Goal: Task Accomplishment & Management: Use online tool/utility

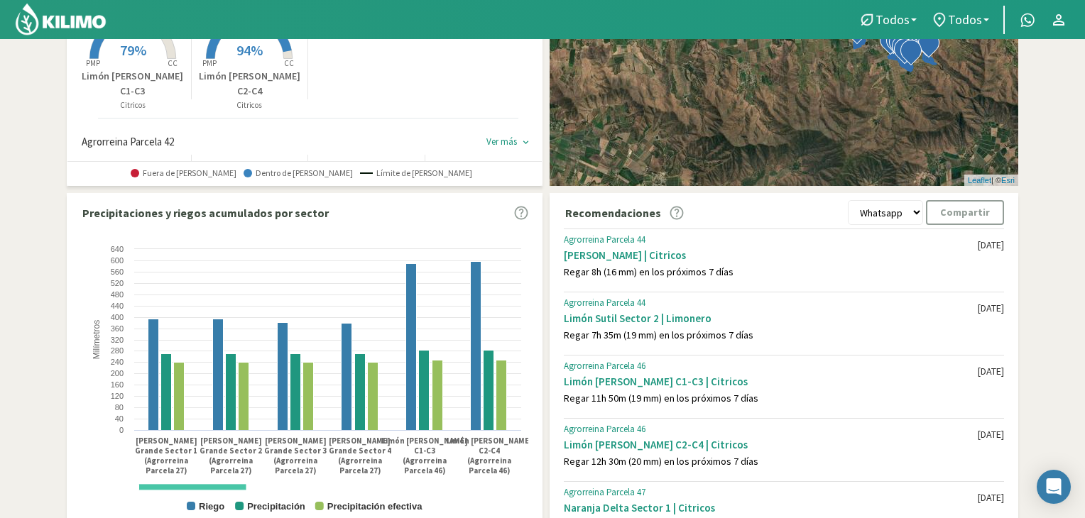
scroll to position [284, 0]
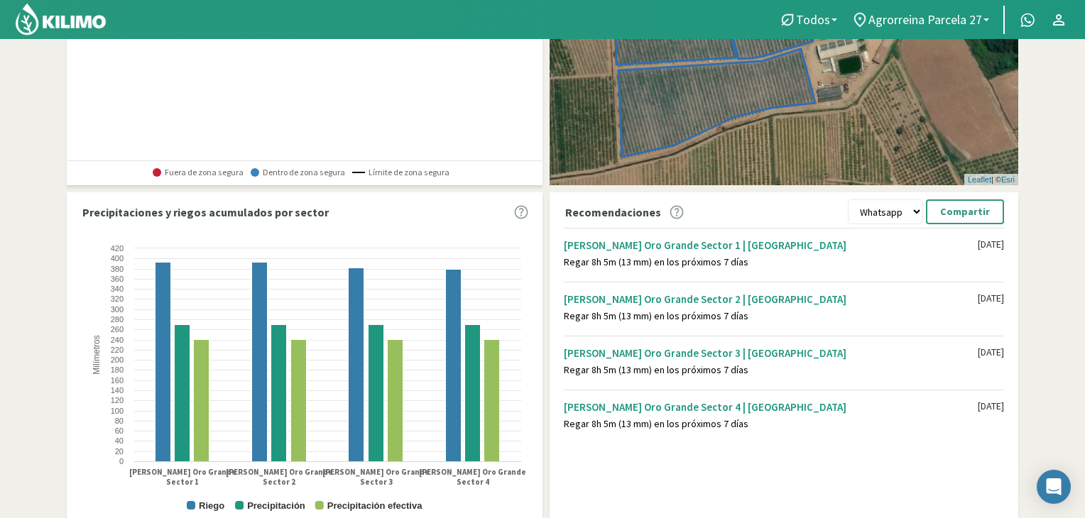
scroll to position [356, 0]
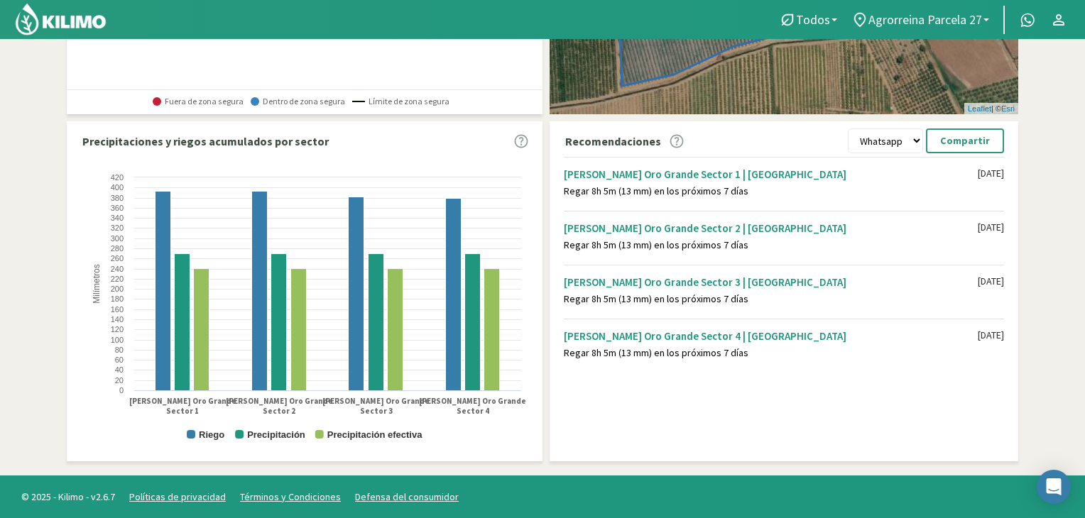
click at [898, 18] on span "Agrorreina Parcela 27" at bounding box center [926, 19] width 114 height 15
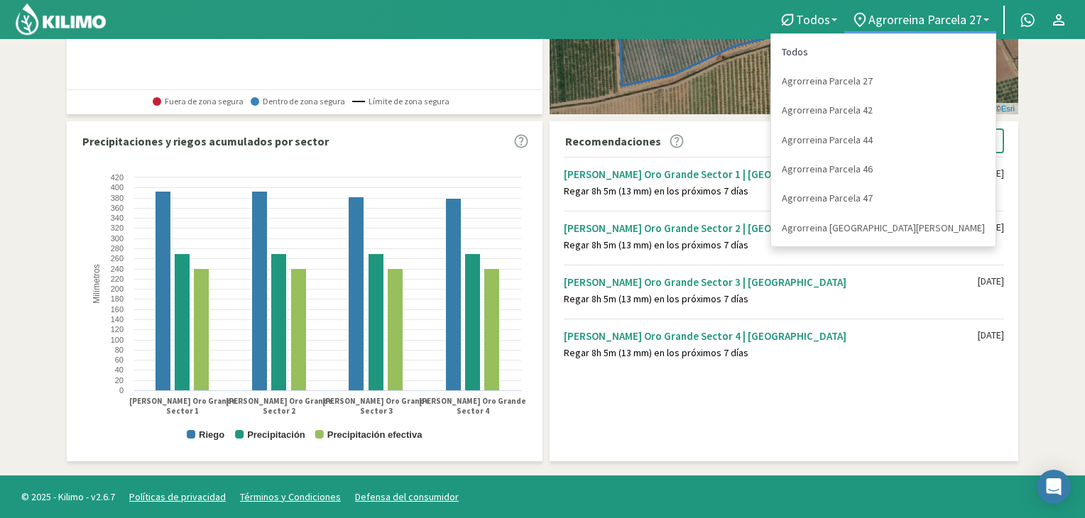
click at [900, 54] on link "Todos" at bounding box center [883, 52] width 224 height 29
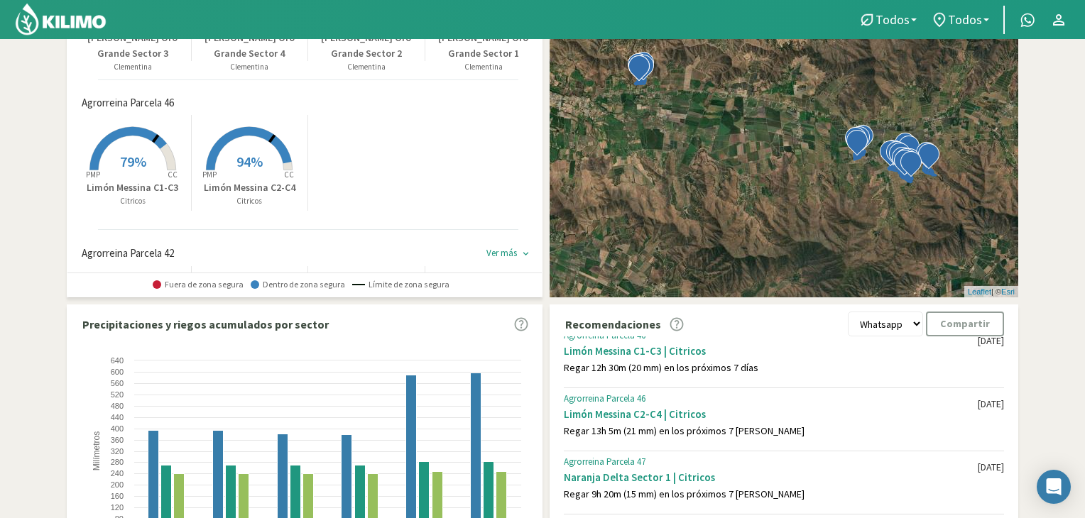
scroll to position [0, 0]
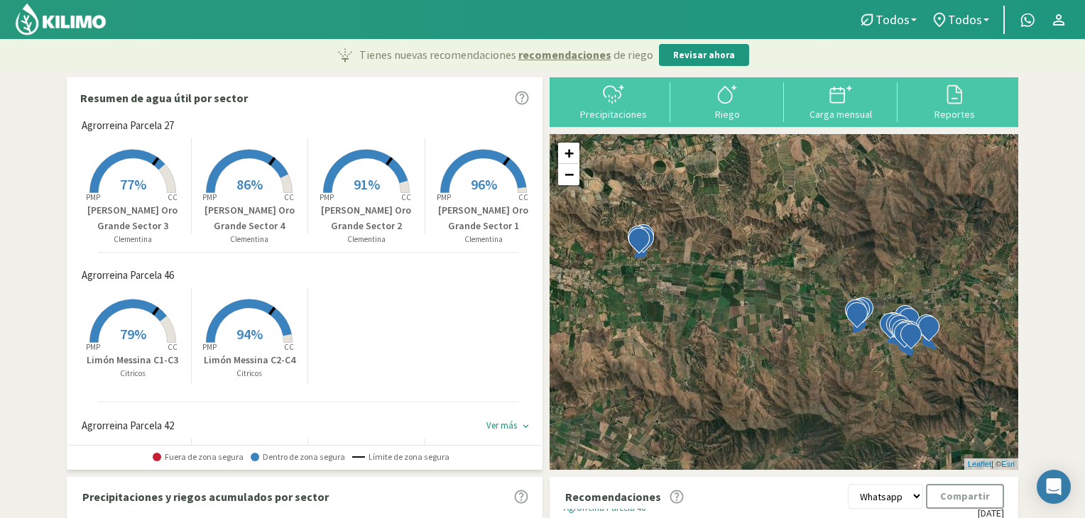
click at [134, 192] on span "77%" at bounding box center [133, 184] width 26 height 18
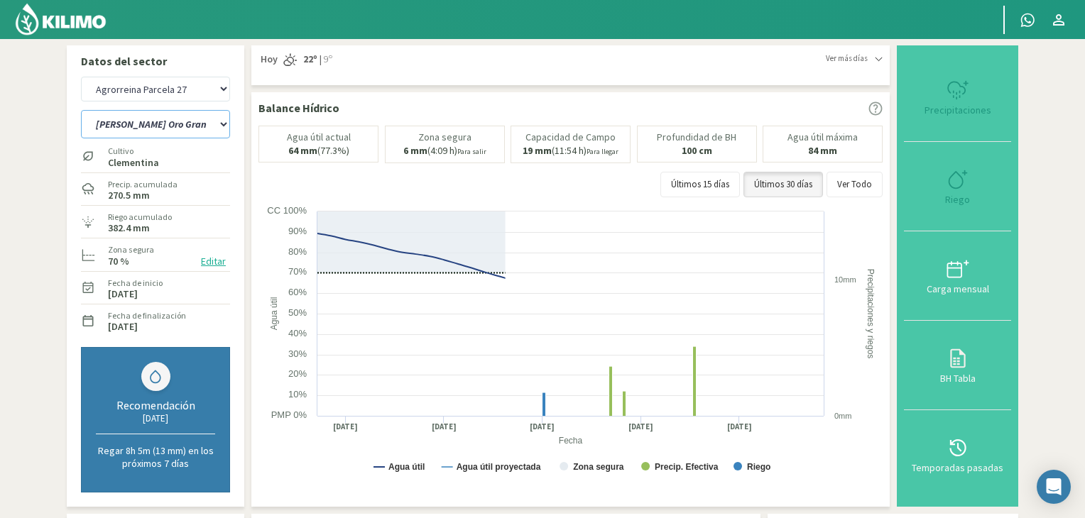
click at [197, 126] on select "[PERSON_NAME] Oro Grande Sector 1 [PERSON_NAME] Oro Grande Sector 2 [PERSON_NAM…" at bounding box center [155, 124] width 149 height 28
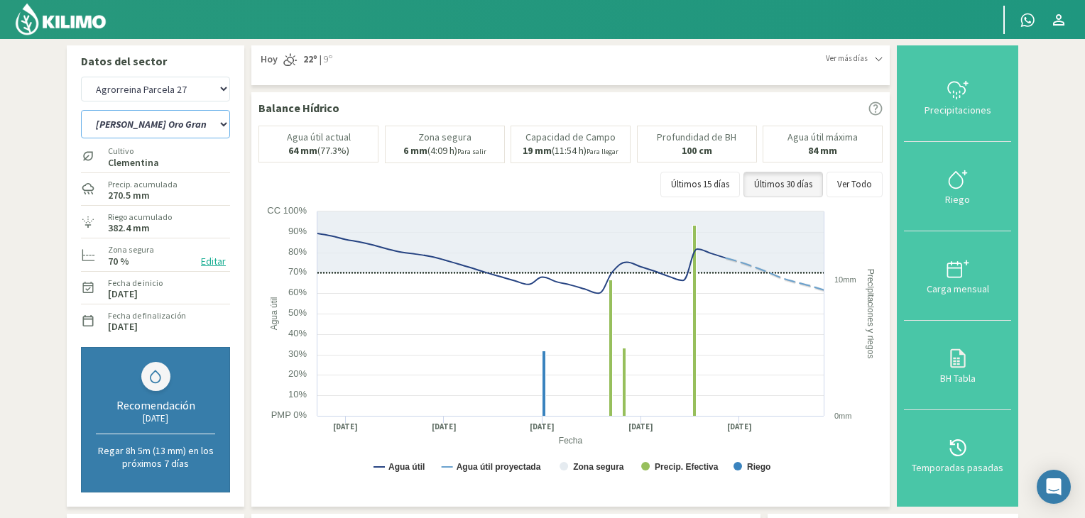
select select "0: Object"
click at [81, 110] on select "[PERSON_NAME] Oro Grande Sector 1 [PERSON_NAME] Oro Grande Sector 2 [PERSON_NAM…" at bounding box center [155, 124] width 149 height 28
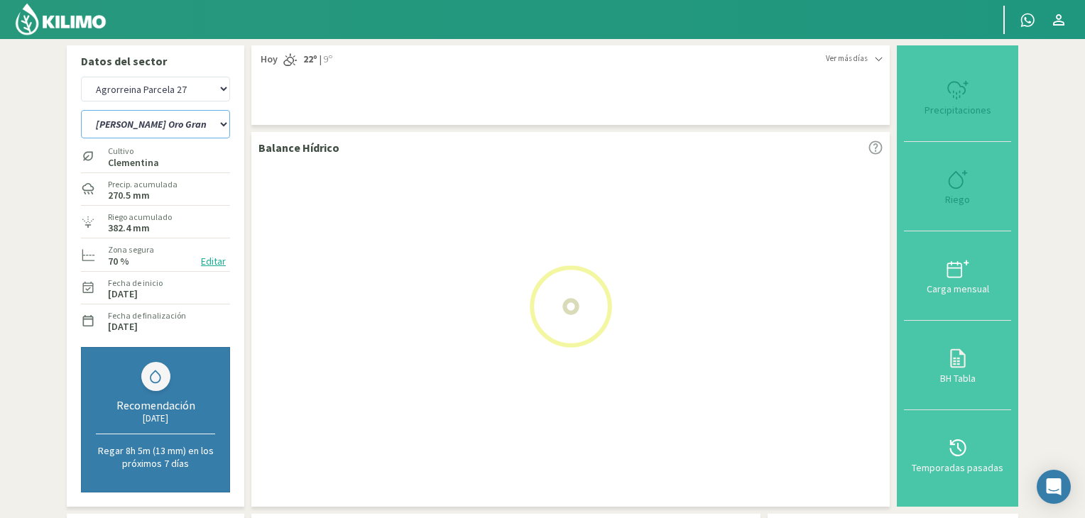
select select "6: Object"
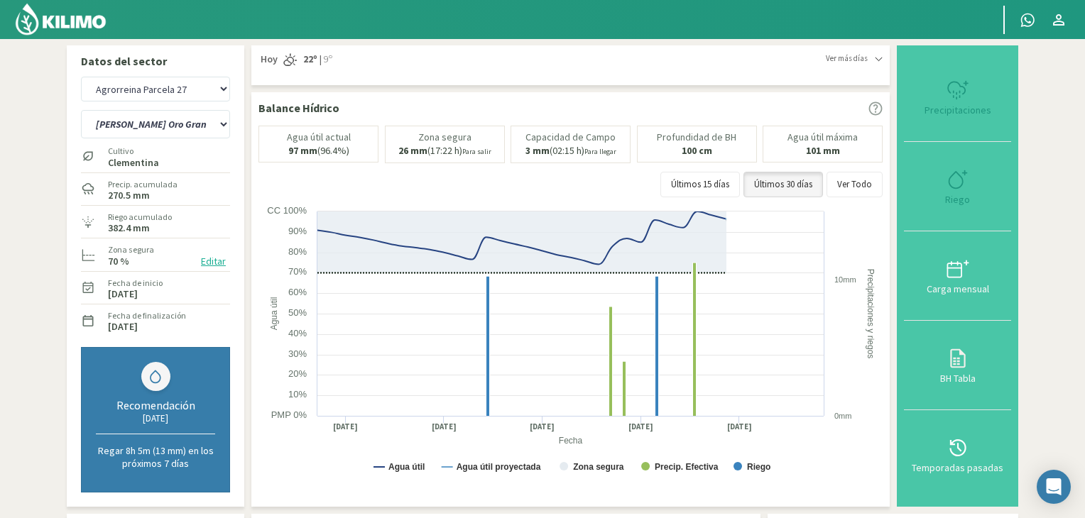
click at [91, 21] on img at bounding box center [60, 19] width 93 height 34
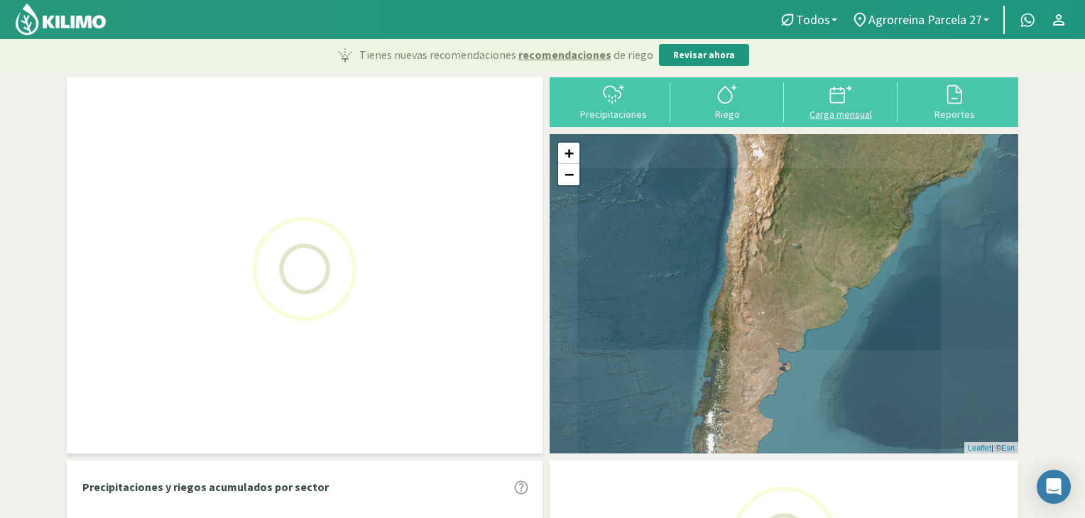
click at [843, 105] on icon at bounding box center [841, 94] width 23 height 23
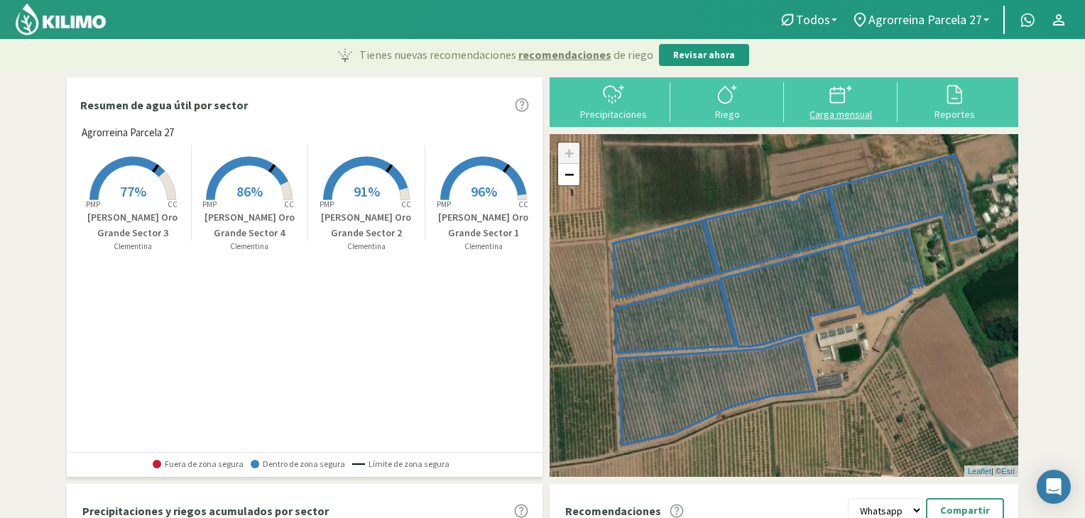
click at [837, 93] on icon at bounding box center [837, 93] width 14 height 0
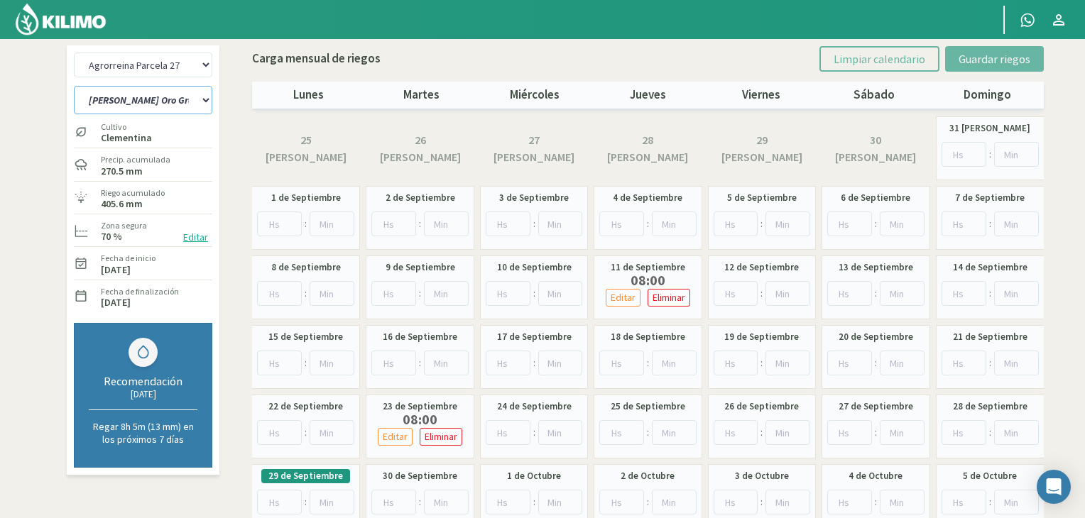
click at [207, 99] on select "[PERSON_NAME] Oro Grande Sector 1 [PERSON_NAME] Oro Grande Sector 2 [PERSON_NAM…" at bounding box center [143, 100] width 138 height 28
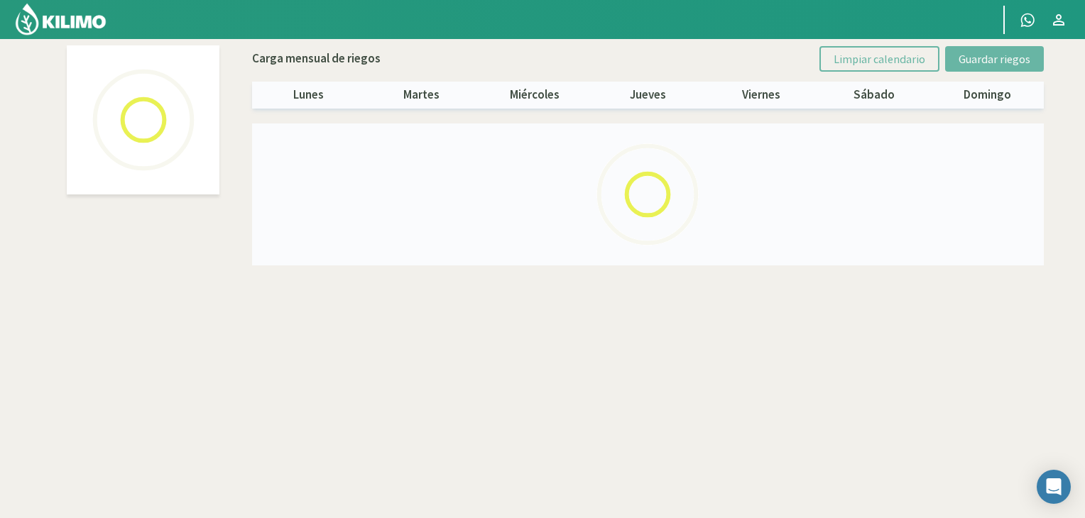
select select "1: Object"
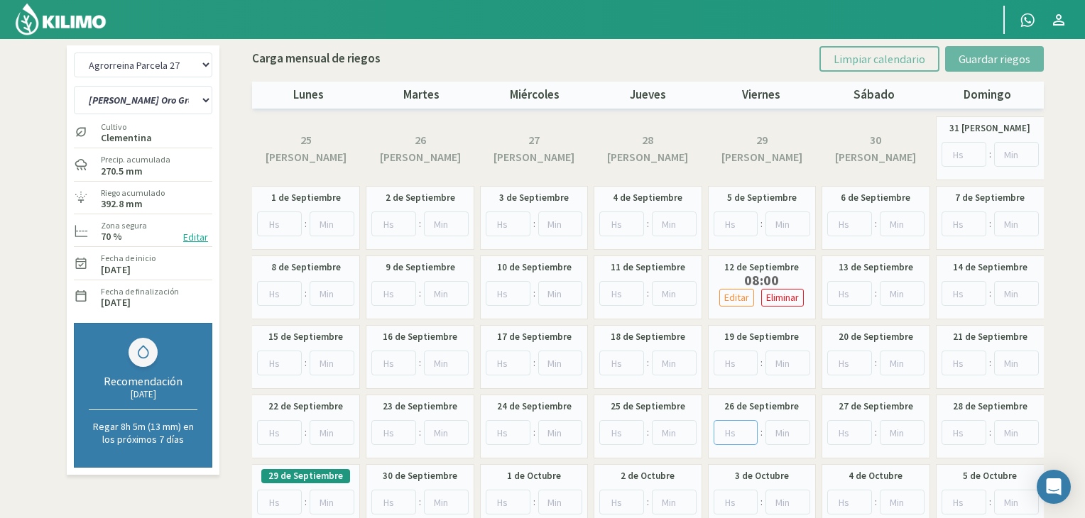
click at [736, 427] on input "number" at bounding box center [736, 432] width 45 height 25
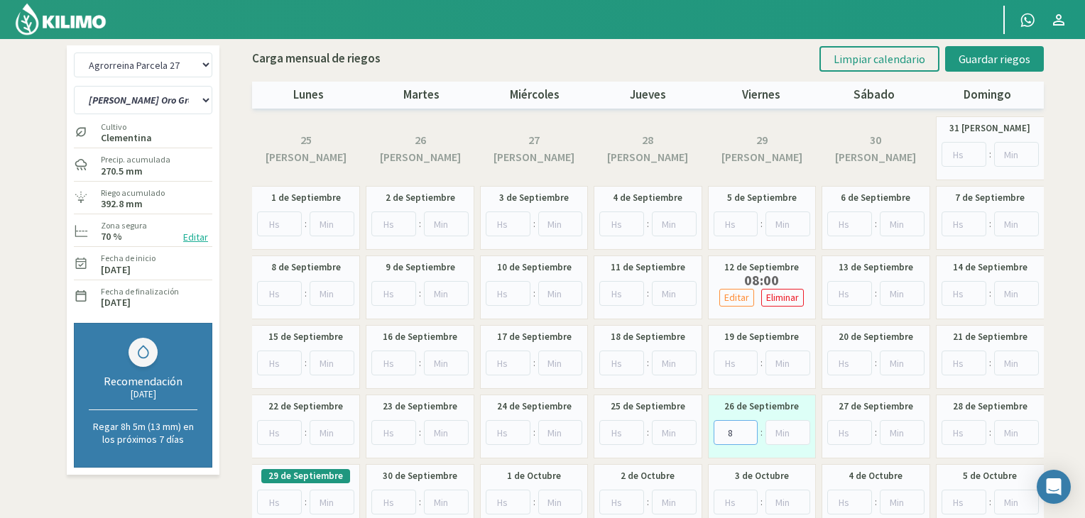
type input "8"
click at [991, 63] on span "Guardar riegos" at bounding box center [995, 59] width 72 height 14
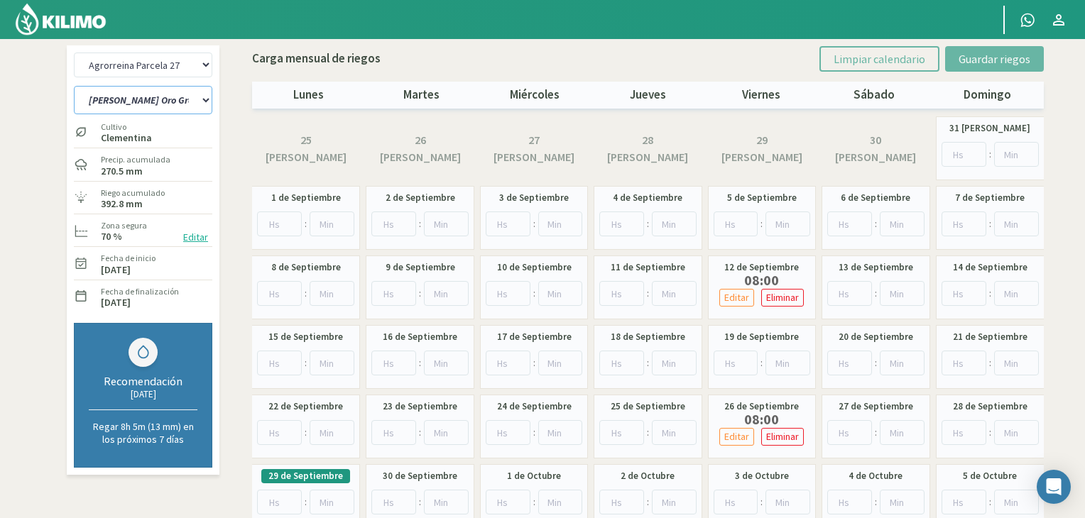
click at [166, 99] on select "[PERSON_NAME] Oro Grande Sector 1 [PERSON_NAME] Oro Grande Sector 2 [PERSON_NAM…" at bounding box center [143, 100] width 138 height 28
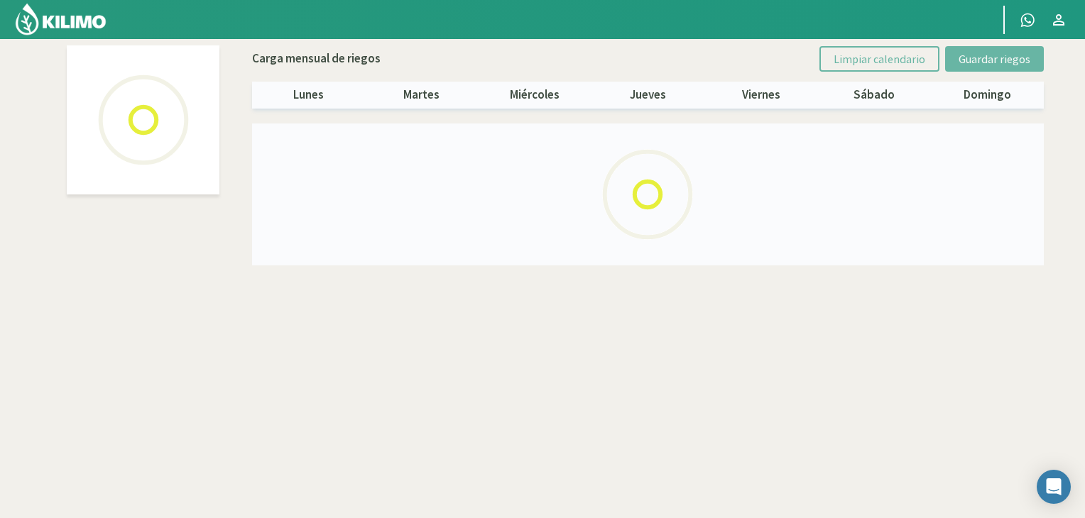
select select "2: Object"
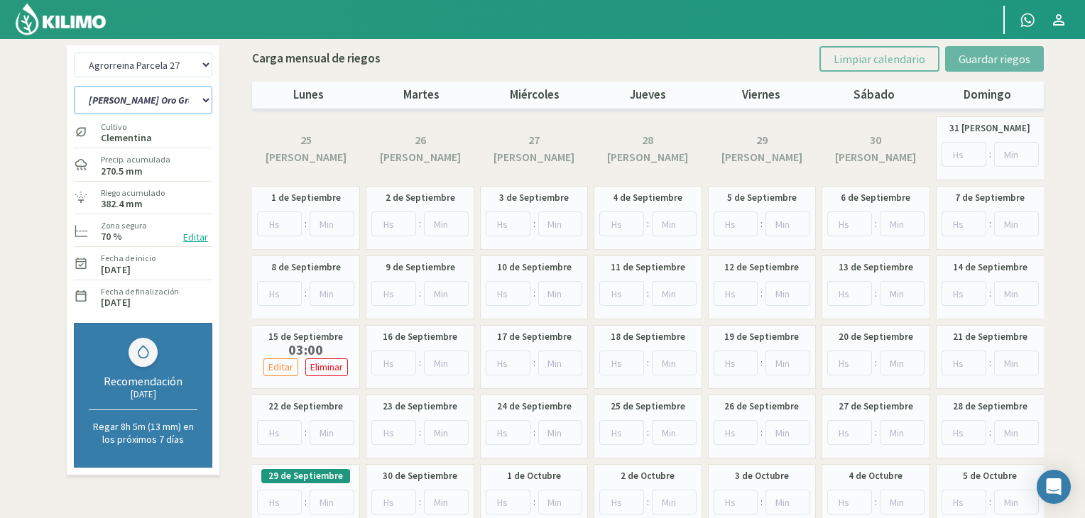
click at [175, 94] on select "[PERSON_NAME] Oro Grande Sector 1 [PERSON_NAME] Oro Grande Sector 2 [PERSON_NAM…" at bounding box center [143, 100] width 138 height 28
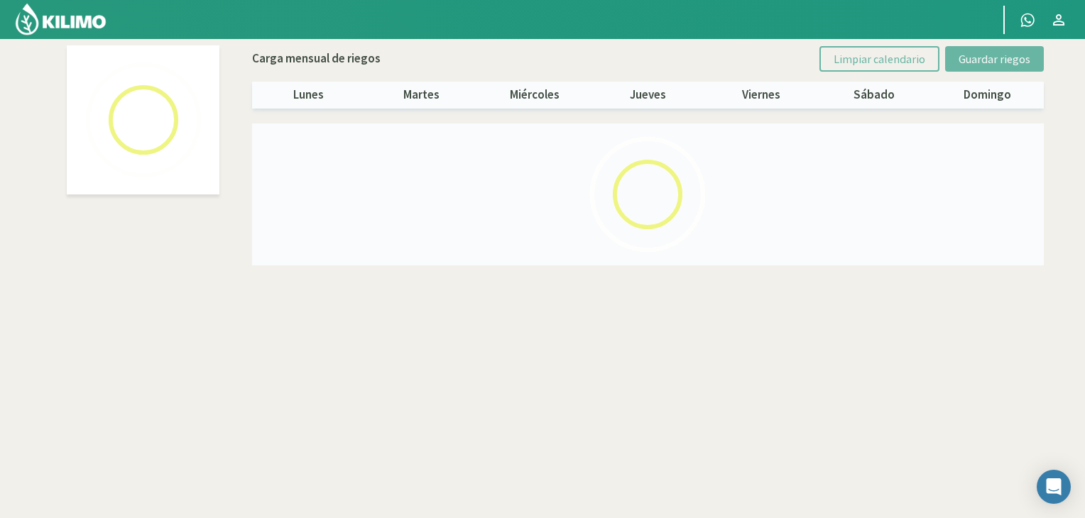
select select "3: Object"
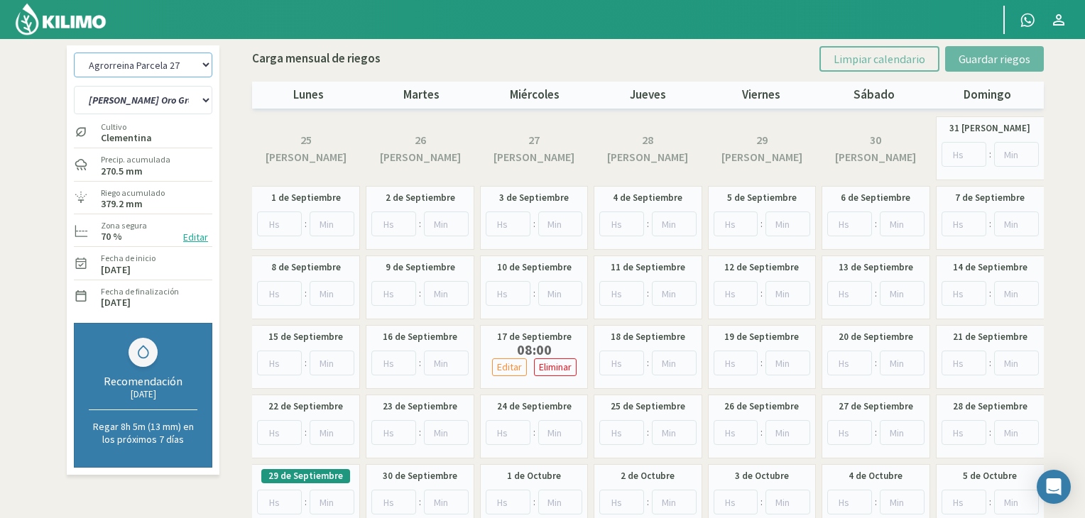
click at [180, 67] on select "Agrorreina Parcela 27 Agrorreina Parcela 42 [GEOGRAPHIC_DATA] 44 Agrorreina Par…" at bounding box center [143, 65] width 138 height 25
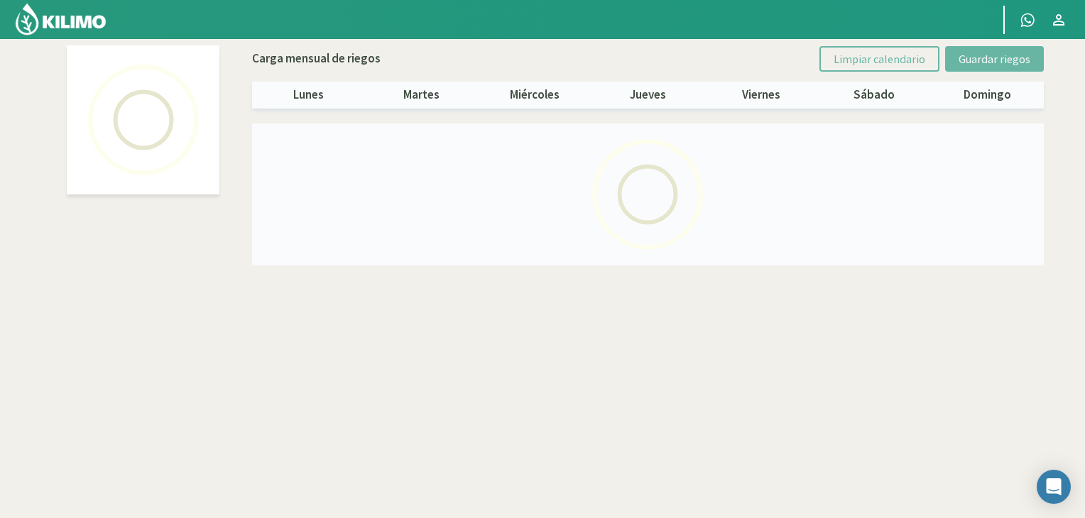
select select "5: Object"
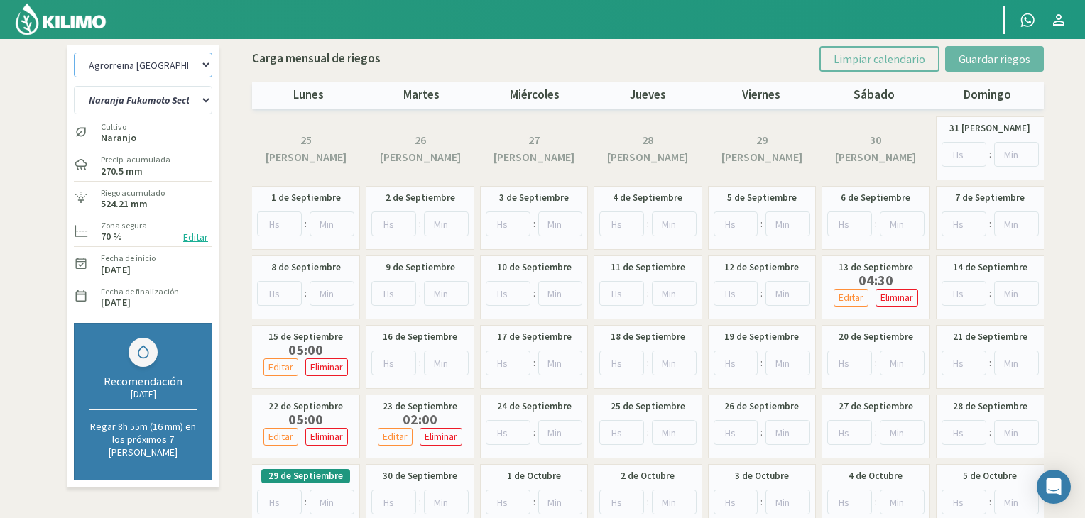
click at [187, 66] on select "Agrorreina Parcela 27 Agrorreina Parcela 42 [GEOGRAPHIC_DATA] 44 Agrorreina Par…" at bounding box center [143, 65] width 138 height 25
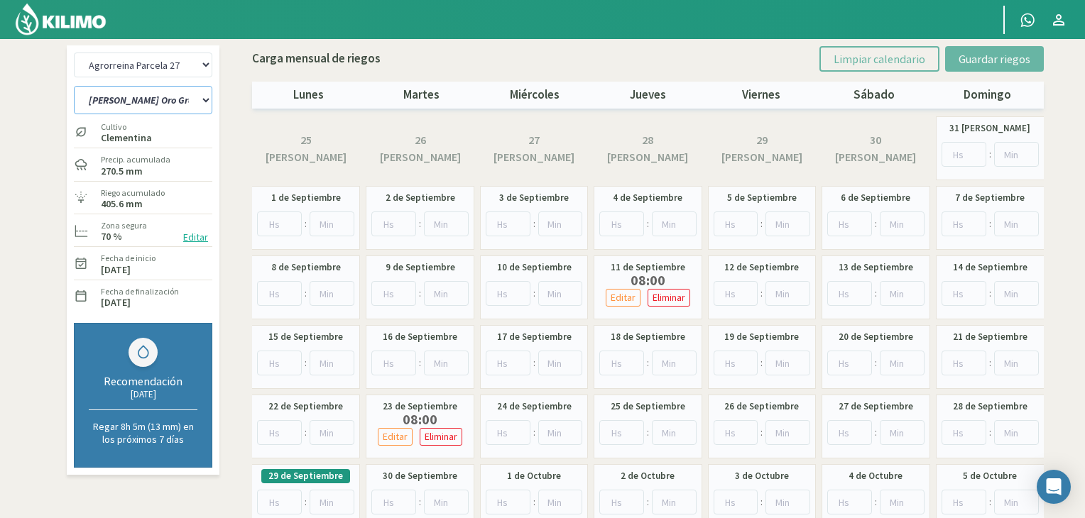
click at [189, 102] on select "[PERSON_NAME] Oro Grande Sector 1 [PERSON_NAME] Oro Grande Sector 2 [PERSON_NAM…" at bounding box center [143, 100] width 138 height 28
click at [74, 86] on select "[PERSON_NAME] Oro Grande Sector 1 [PERSON_NAME] Oro Grande Sector 2 [PERSON_NAM…" at bounding box center [143, 100] width 138 height 28
click at [196, 102] on select "[PERSON_NAME] Oro Grande Sector 1 [PERSON_NAME] Oro Grande Sector 2 [PERSON_NAM…" at bounding box center [143, 100] width 138 height 28
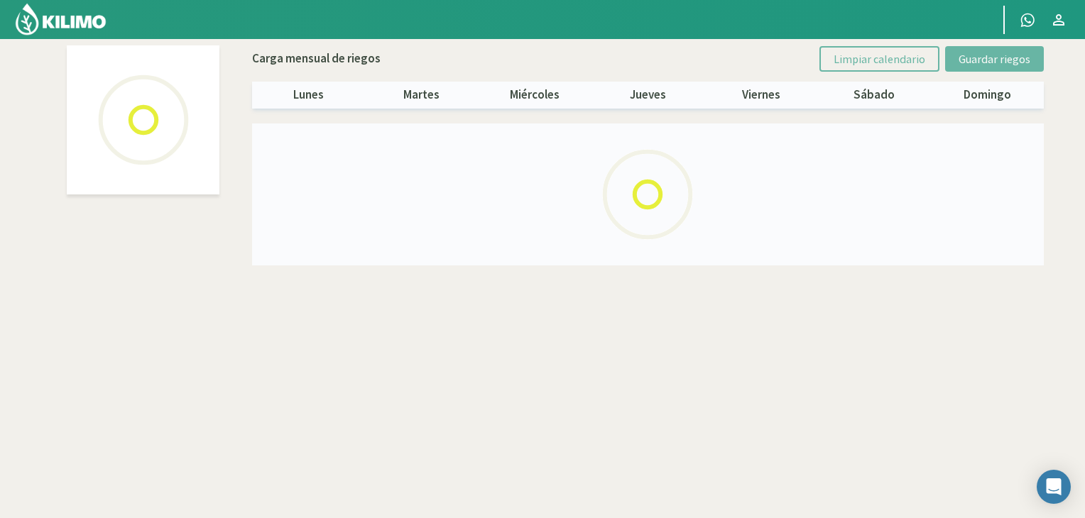
select select "1: Object"
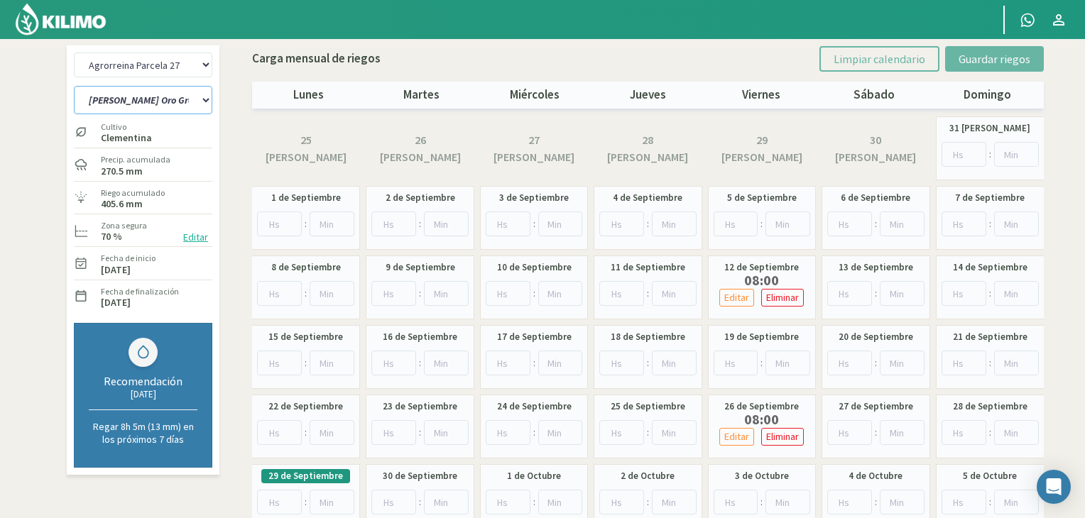
click at [209, 94] on select "[PERSON_NAME] Oro Grande Sector 1 [PERSON_NAME] Oro Grande Sector 2 [PERSON_NAM…" at bounding box center [143, 100] width 138 height 28
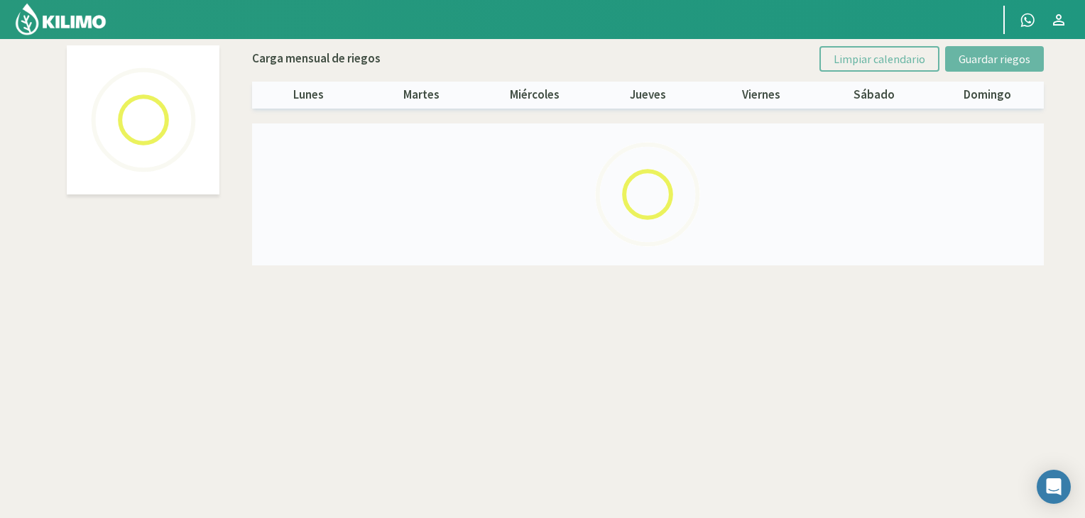
select select "2: Object"
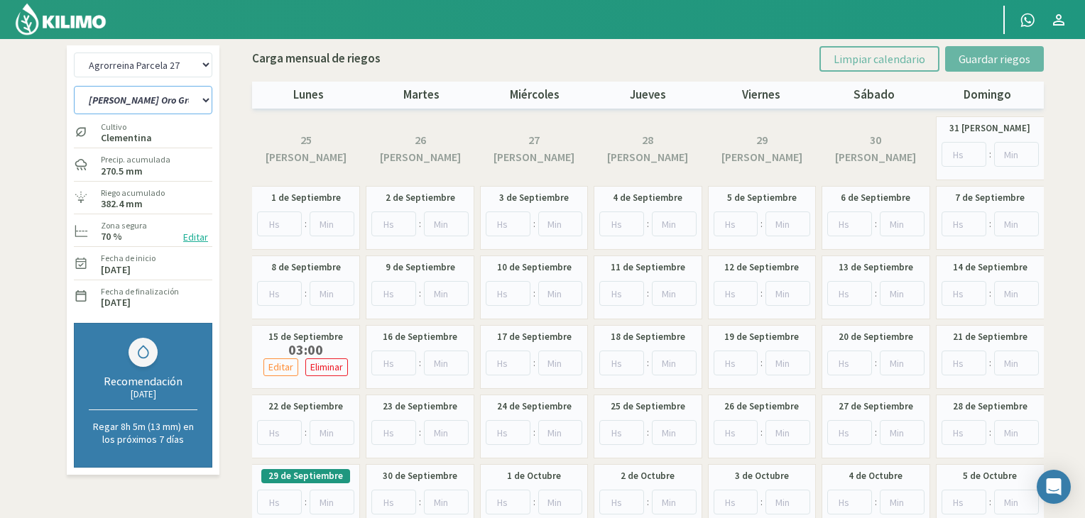
click at [198, 102] on select "[PERSON_NAME] Oro Grande Sector 1 [PERSON_NAME] Oro Grande Sector 2 [PERSON_NAM…" at bounding box center [143, 100] width 138 height 28
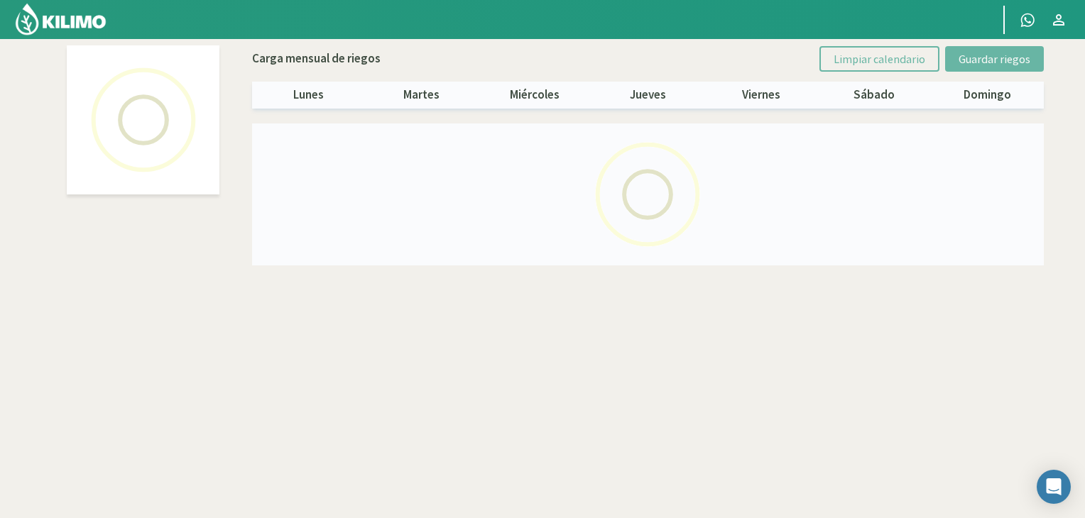
select select "3: Object"
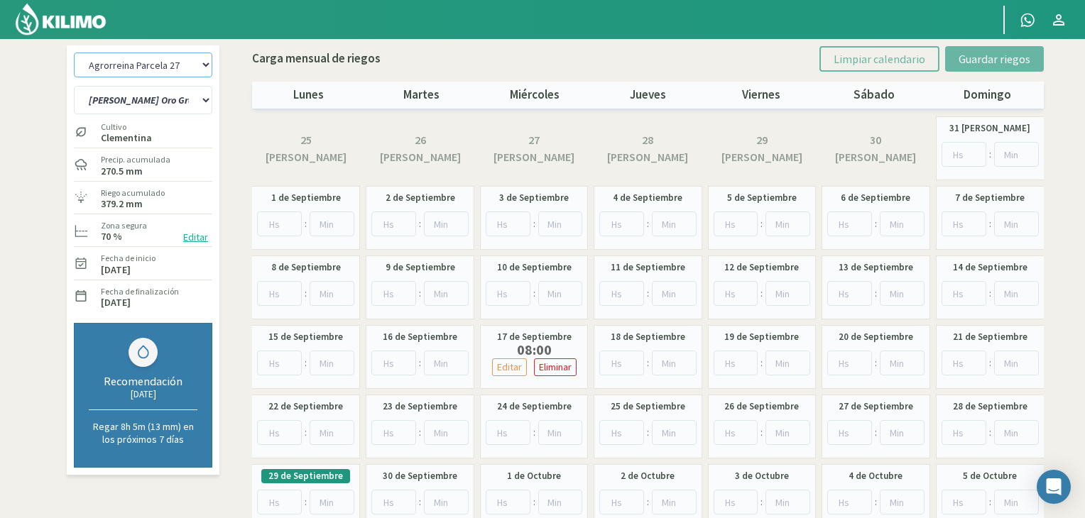
click at [207, 67] on select "Agrorreina Parcela 27 Agrorreina Parcela 42 [GEOGRAPHIC_DATA] 44 Agrorreina Par…" at bounding box center [143, 65] width 138 height 25
click at [199, 60] on select "Agrorreina Parcela 27 Agrorreina Parcela 42 [GEOGRAPHIC_DATA] 44 Agrorreina Par…" at bounding box center [143, 65] width 138 height 25
click at [207, 60] on select "Agrorreina Parcela 27 Agrorreina Parcela 42 [GEOGRAPHIC_DATA] 44 Agrorreina Par…" at bounding box center [143, 65] width 138 height 25
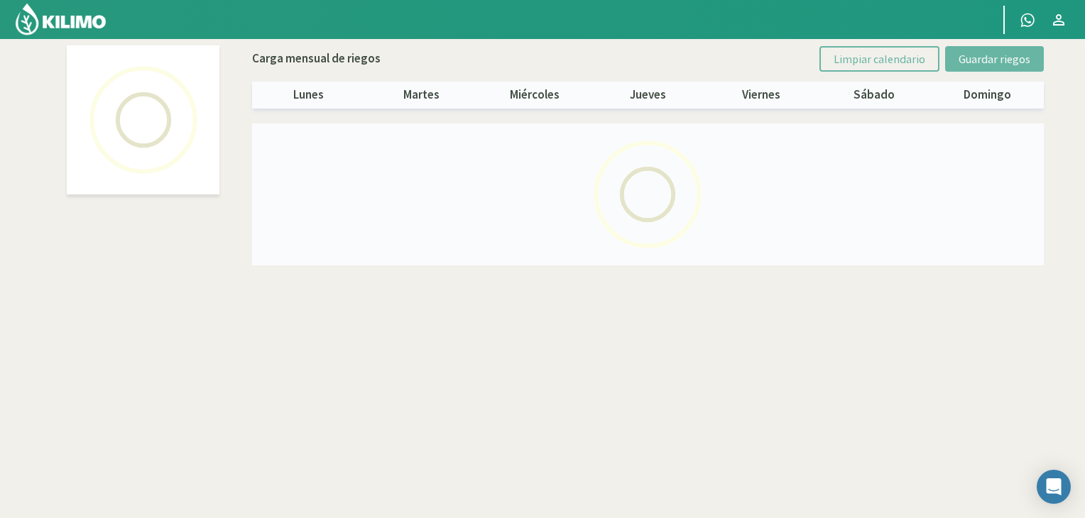
select select "5: Object"
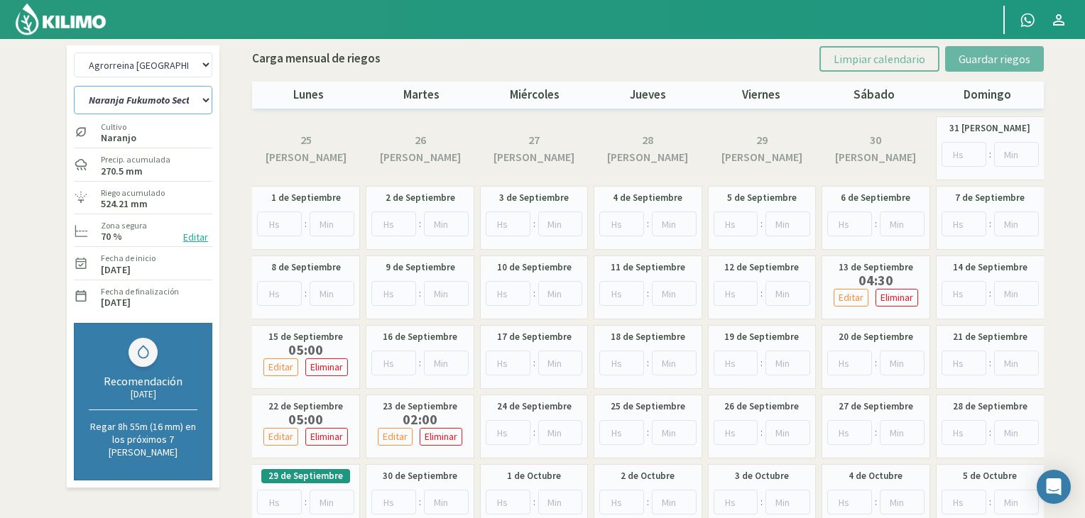
click at [207, 102] on select "Naranja [PERSON_NAME] Sector 1 Naranja [GEOGRAPHIC_DATA] Sector 2 [GEOGRAPHIC_D…" at bounding box center [143, 100] width 138 height 28
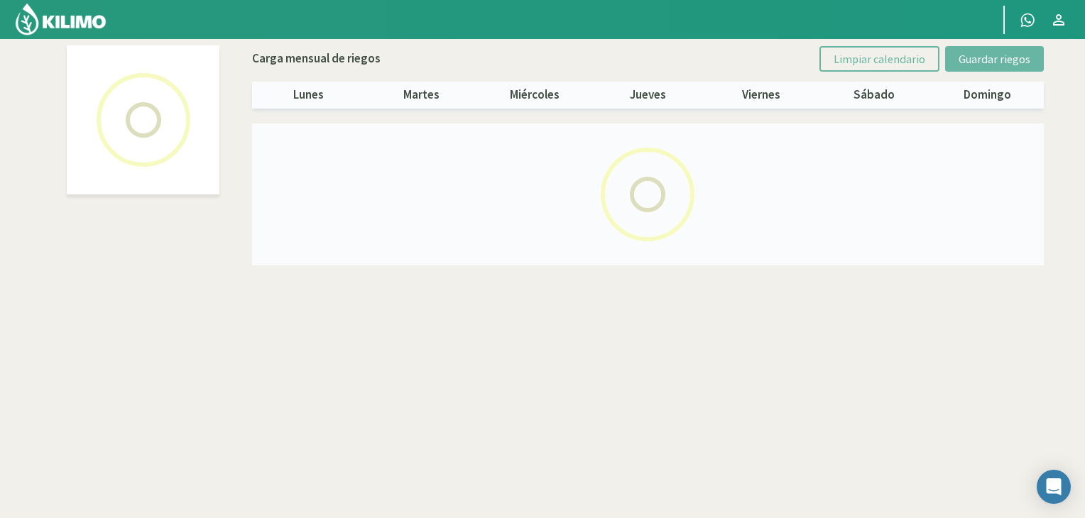
select select "5: Object"
select select "1: Object"
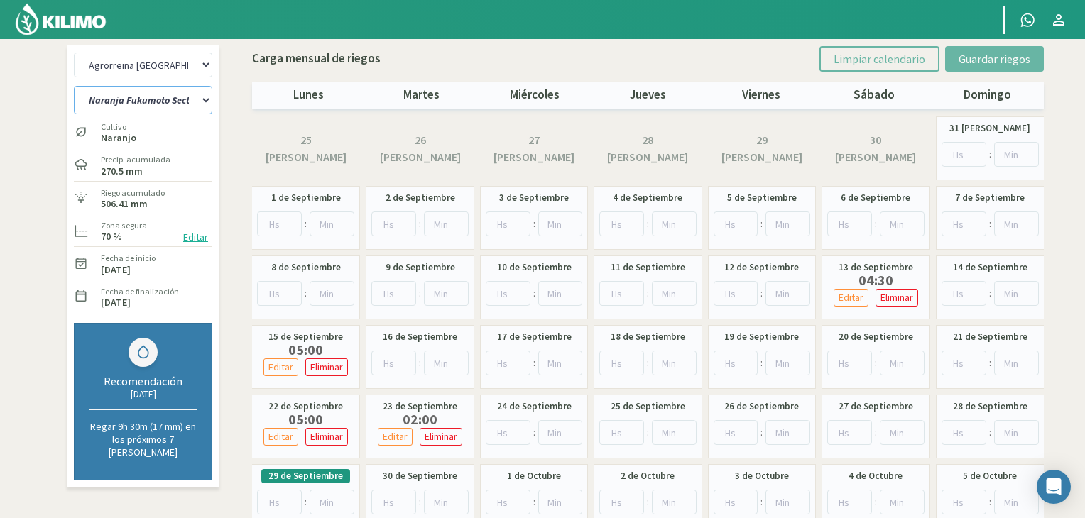
click at [205, 106] on select "Naranja [PERSON_NAME] Sector 1 Naranja [GEOGRAPHIC_DATA] Sector 2 [GEOGRAPHIC_D…" at bounding box center [143, 100] width 138 height 28
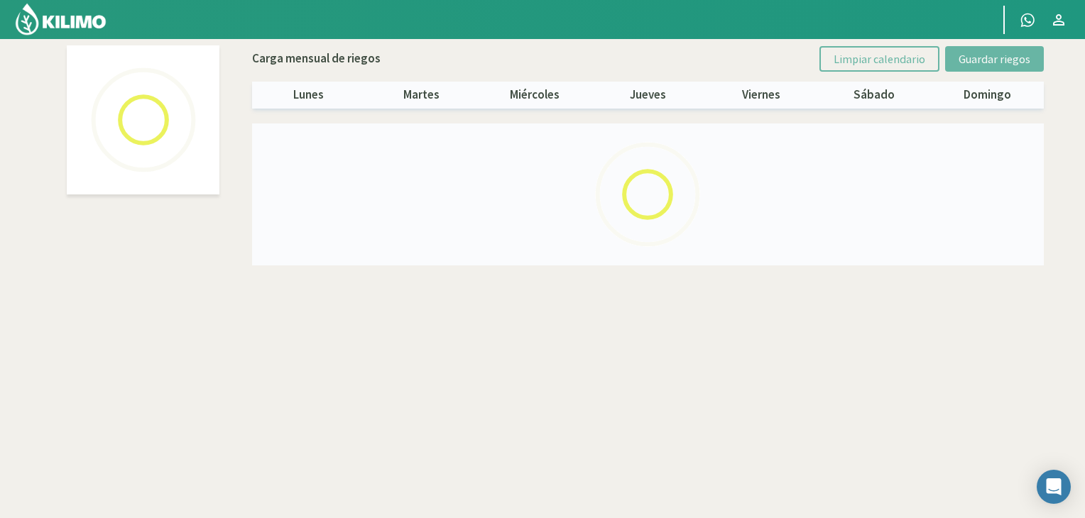
select select "5: Object"
select select "2: Object"
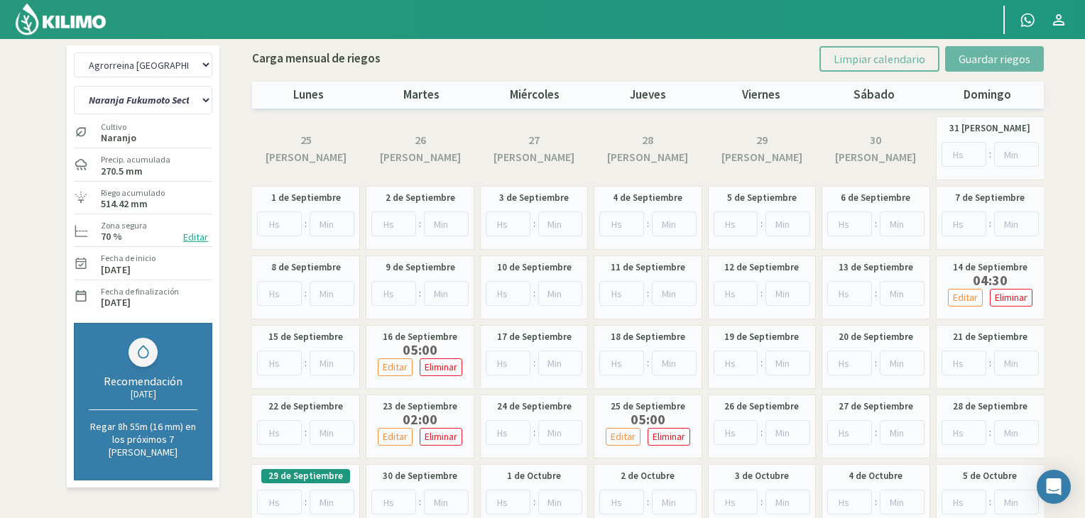
click at [219, 103] on div "Agrorreina Parcela 27 Agrorreina Parcela 42 [GEOGRAPHIC_DATA] 44 [GEOGRAPHIC_DA…" at bounding box center [143, 266] width 153 height 442
click at [212, 103] on div "Agrorreina Parcela 27 Agrorreina Parcela 42 [GEOGRAPHIC_DATA] 44 [GEOGRAPHIC_DA…" at bounding box center [143, 266] width 153 height 442
click at [205, 102] on select "Naranja [PERSON_NAME] Sector 1 Naranja [GEOGRAPHIC_DATA] Sector 2 [GEOGRAPHIC_D…" at bounding box center [143, 100] width 138 height 28
click at [199, 104] on select "Naranja [PERSON_NAME] Sector 1 Naranja [GEOGRAPHIC_DATA] Sector 2 [GEOGRAPHIC_D…" at bounding box center [143, 100] width 138 height 28
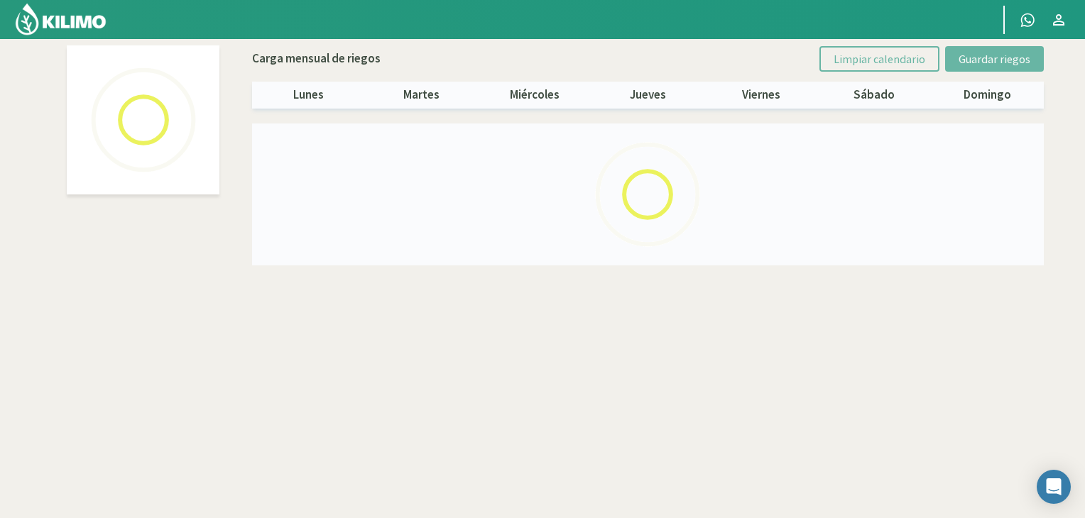
select select "5: Object"
select select "3: Object"
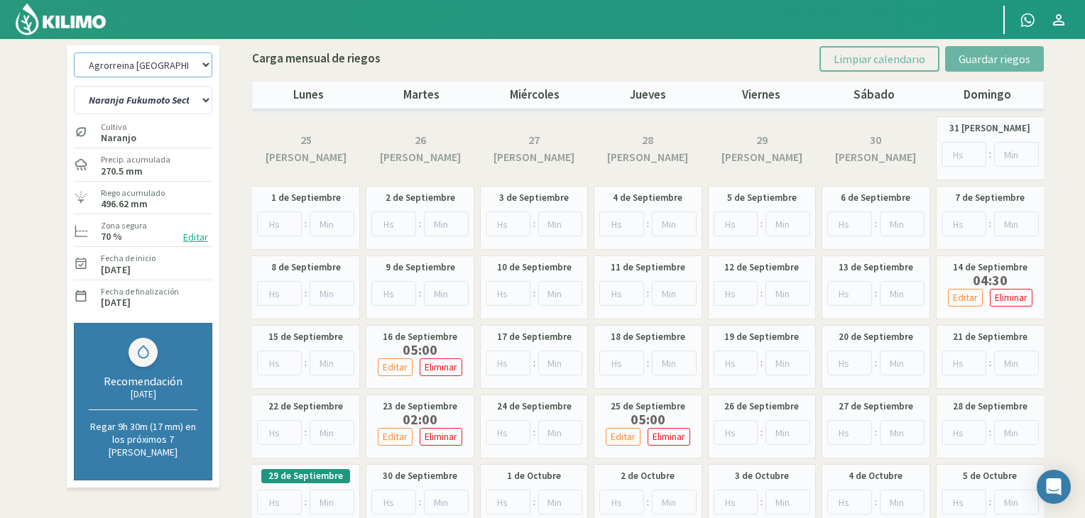
click at [187, 67] on select "Agrorreina Parcela 27 Agrorreina Parcela 42 [GEOGRAPHIC_DATA] 44 Agrorreina Par…" at bounding box center [143, 65] width 138 height 25
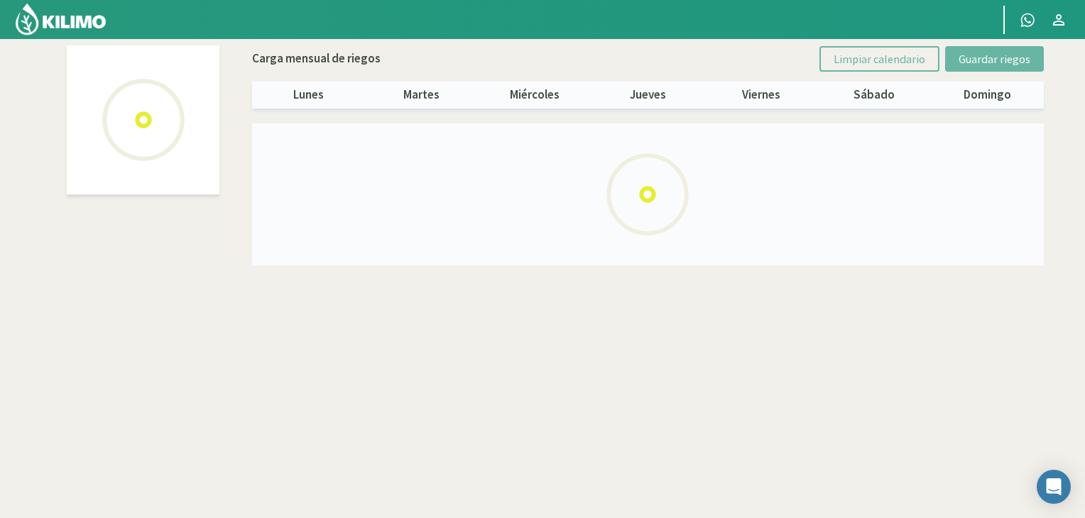
select select "3: Object"
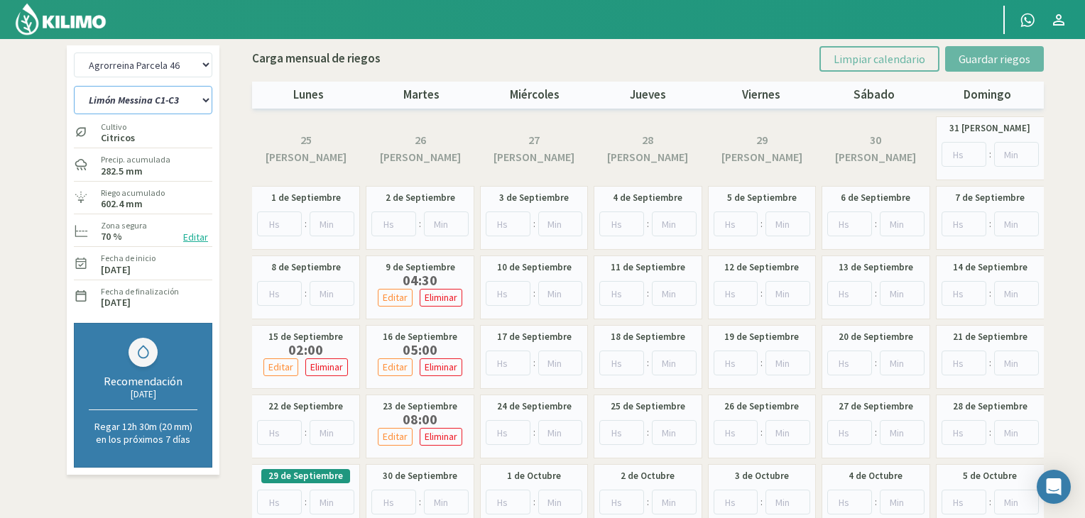
click at [184, 99] on select "[PERSON_NAME] [PERSON_NAME] C1-C3 [PERSON_NAME] [PERSON_NAME] C2-C4" at bounding box center [143, 100] width 138 height 28
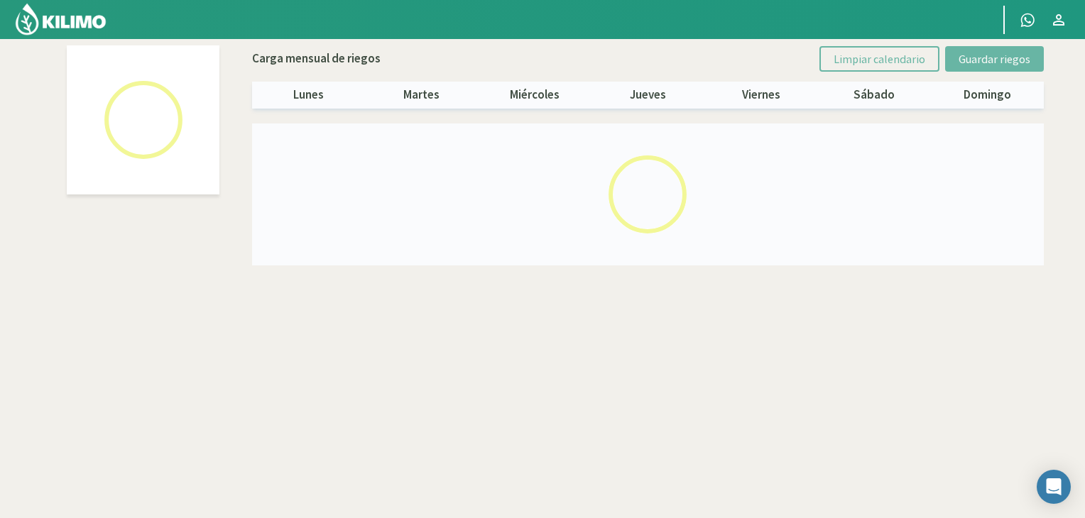
select select "3: Object"
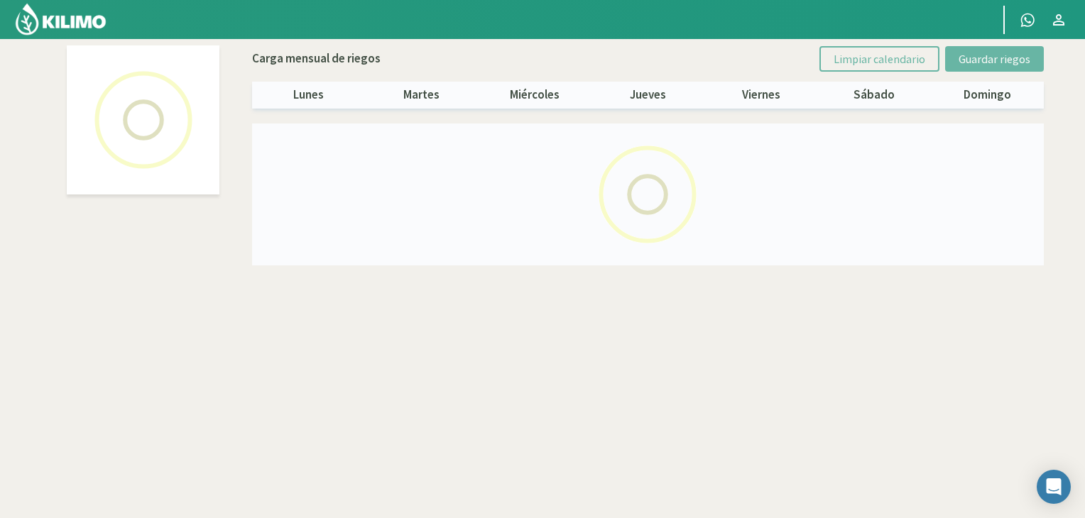
select select "1: Object"
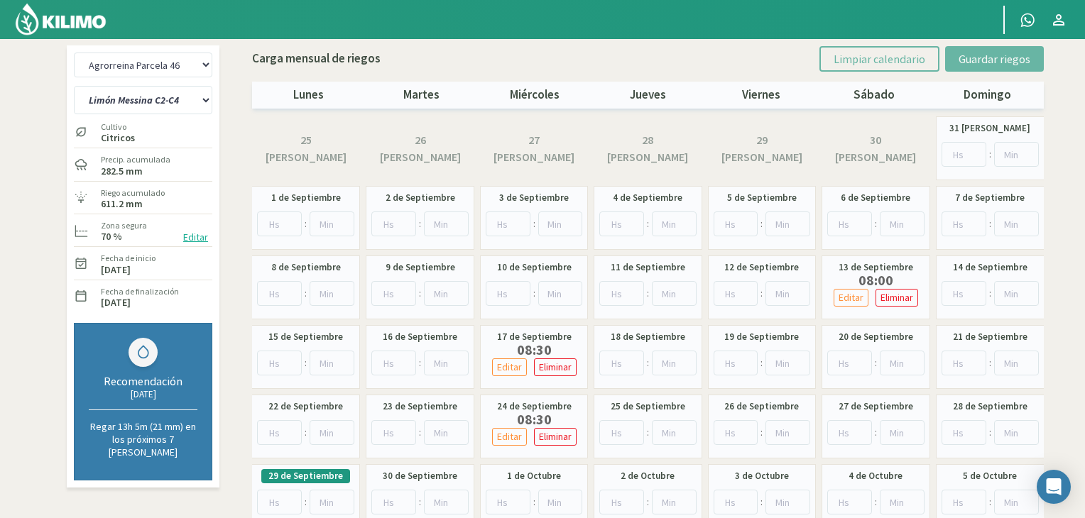
click at [13, 87] on section "Agrorreina Parcela 27 Agrorreina Parcela 42 [GEOGRAPHIC_DATA] 44 Agrorreina Par…" at bounding box center [542, 325] width 1085 height 573
click at [199, 69] on select "Agrorreina Parcela 27 Agrorreina Parcela 42 [GEOGRAPHIC_DATA] 44 Agrorreina Par…" at bounding box center [143, 65] width 138 height 25
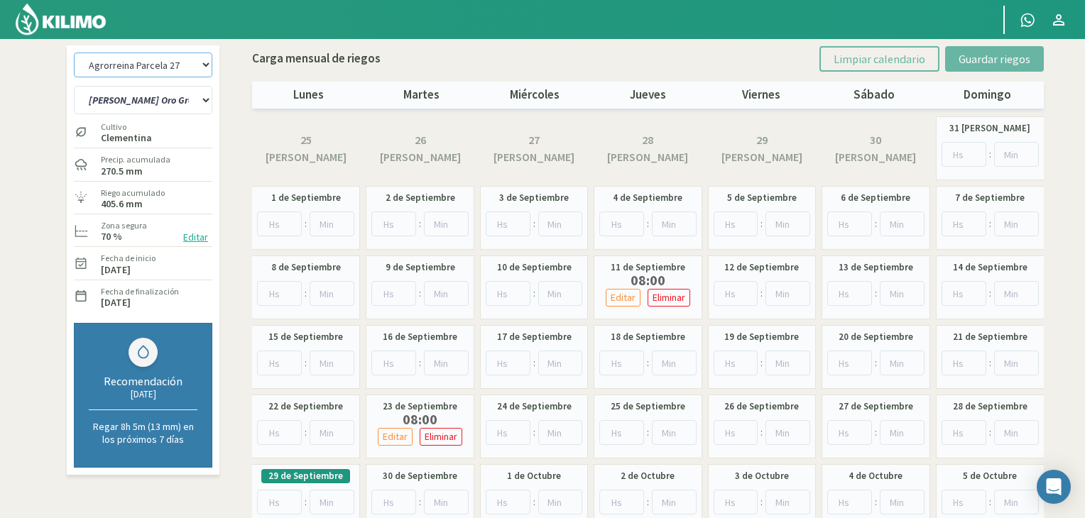
click at [207, 70] on select "Agrorreina Parcela 27 Agrorreina Parcela 42 [GEOGRAPHIC_DATA] 44 Agrorreina Par…" at bounding box center [143, 65] width 138 height 25
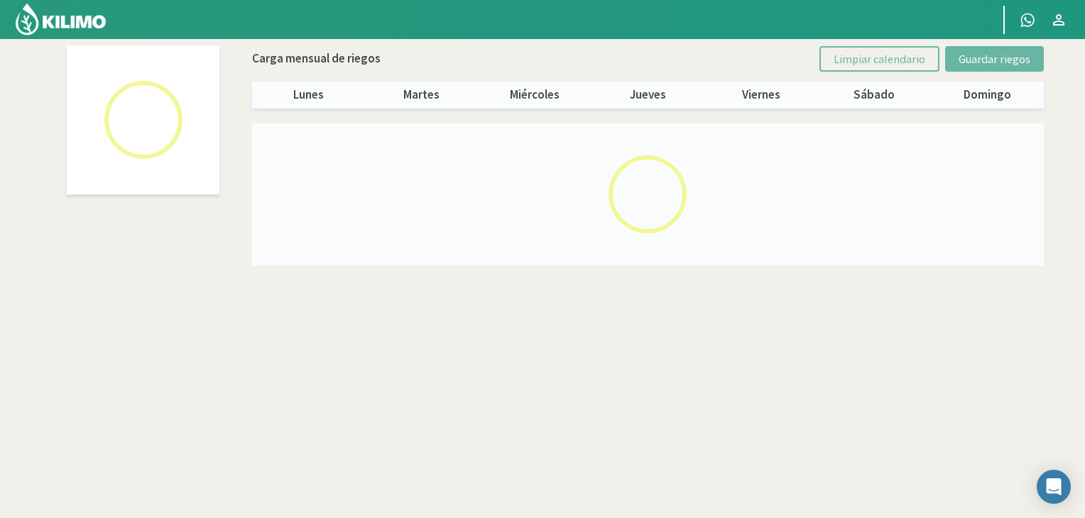
select select "4: Object"
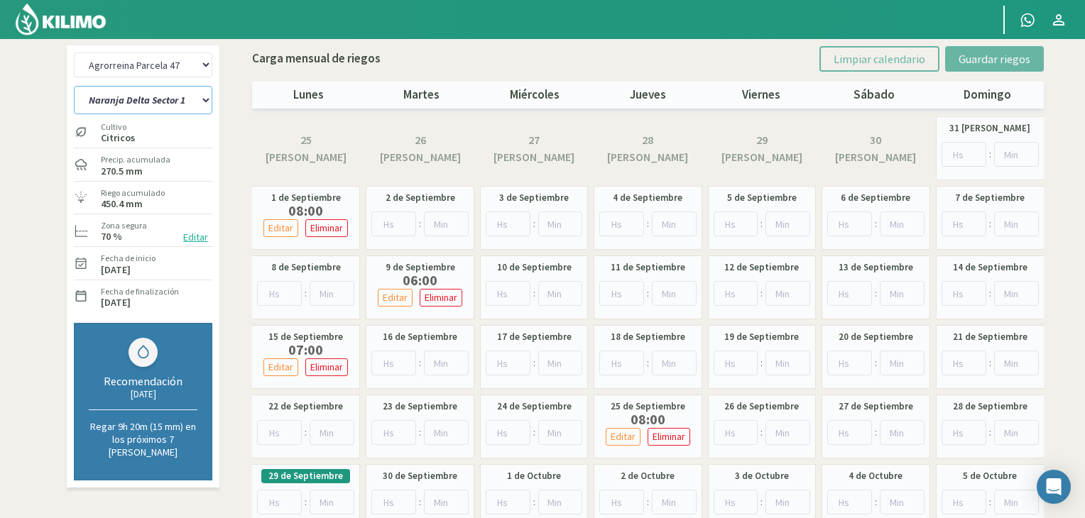
click at [170, 92] on select "Naranja Delta Sector 1 Naranja [GEOGRAPHIC_DATA] Sector 3 Naranja Midknight Sec…" at bounding box center [143, 100] width 138 height 28
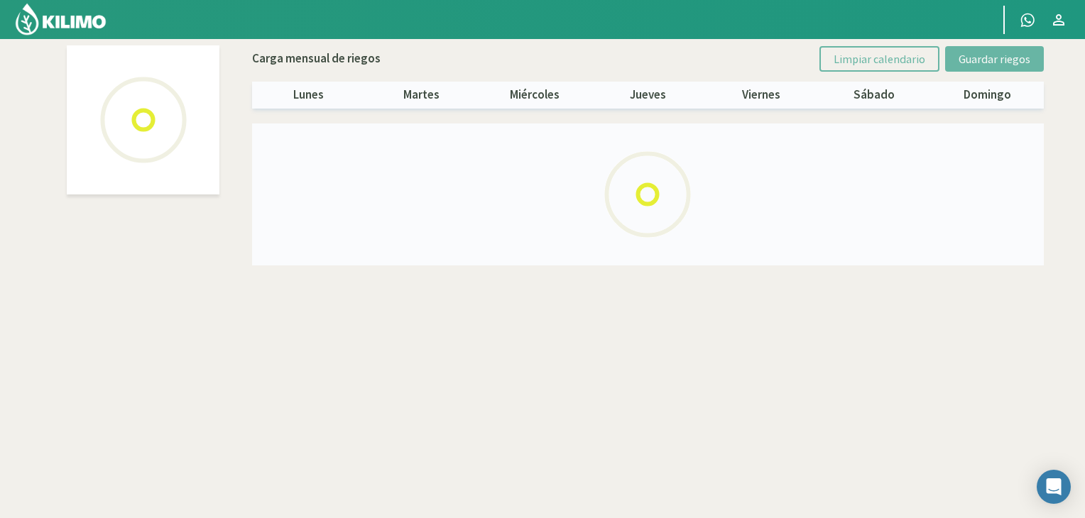
select select "4: Object"
select select "2: Object"
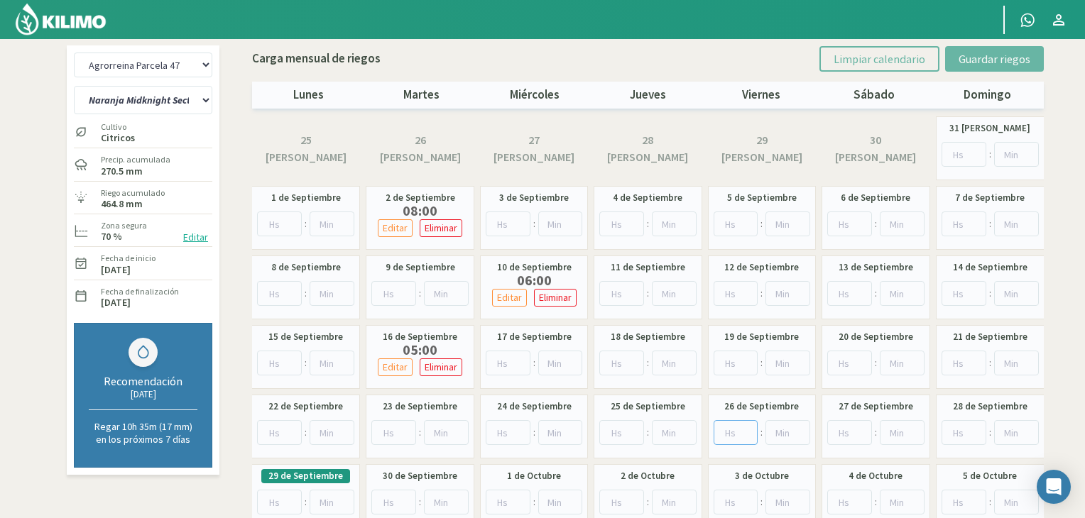
click at [727, 433] on input "number" at bounding box center [736, 432] width 45 height 25
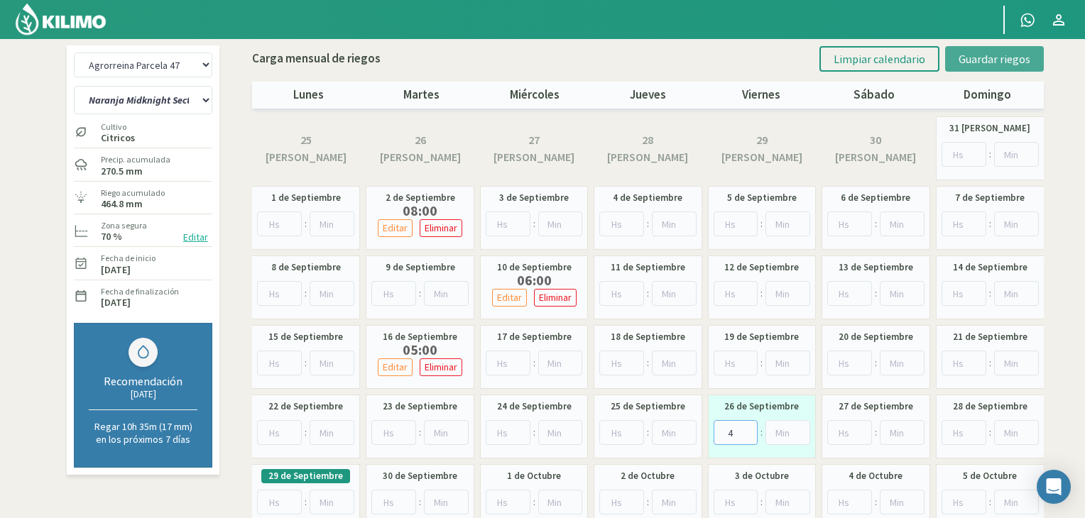
type input "4"
click at [1005, 65] on button "Guardar riegos" at bounding box center [994, 59] width 99 height 26
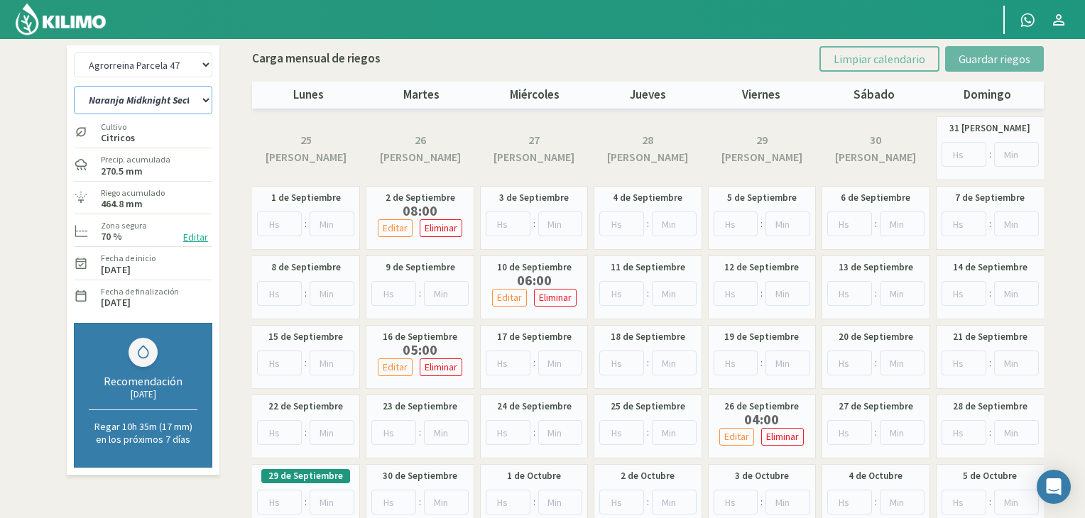
click at [151, 94] on select "Naranja Delta Sector 1 Naranja [GEOGRAPHIC_DATA] Sector 3 Naranja Midknight Sec…" at bounding box center [143, 100] width 138 height 28
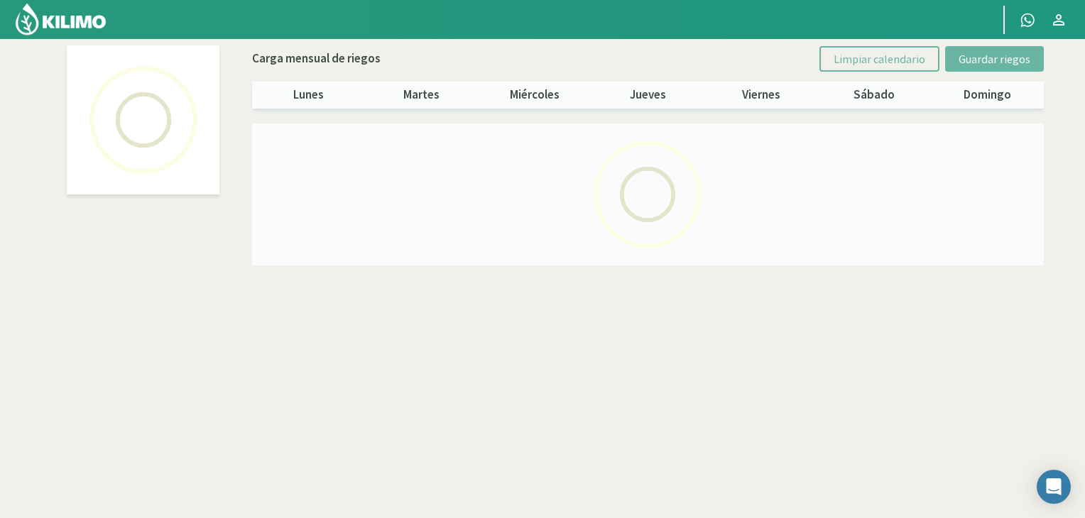
select select "4: Object"
select select "1: Object"
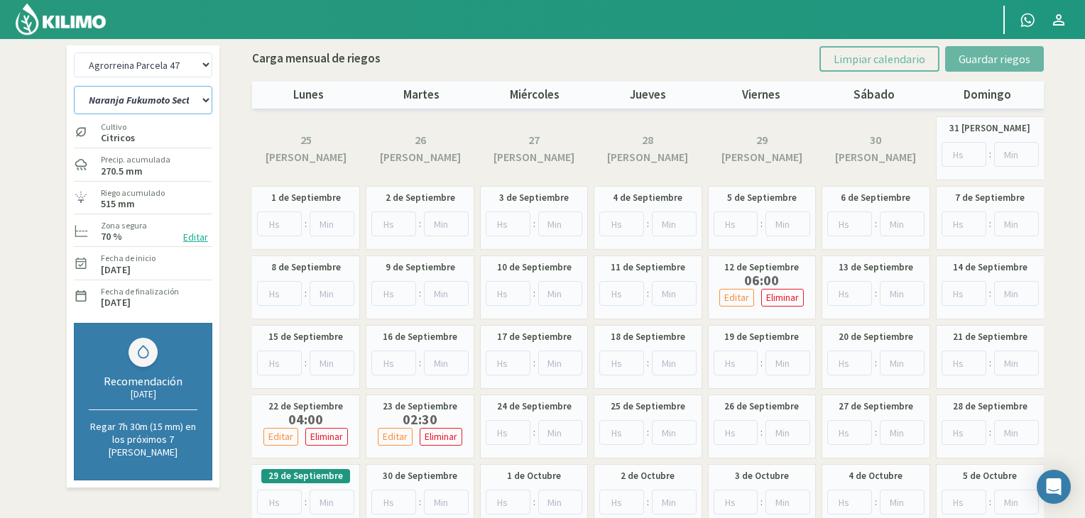
click at [183, 107] on select "Naranja Delta Sector 1 Naranja [GEOGRAPHIC_DATA] Sector 3 Naranja Midknight Sec…" at bounding box center [143, 100] width 138 height 28
click at [206, 62] on select "Agrorreina Parcela 27 Agrorreina Parcela 42 [GEOGRAPHIC_DATA] 44 Agrorreina Par…" at bounding box center [143, 65] width 138 height 25
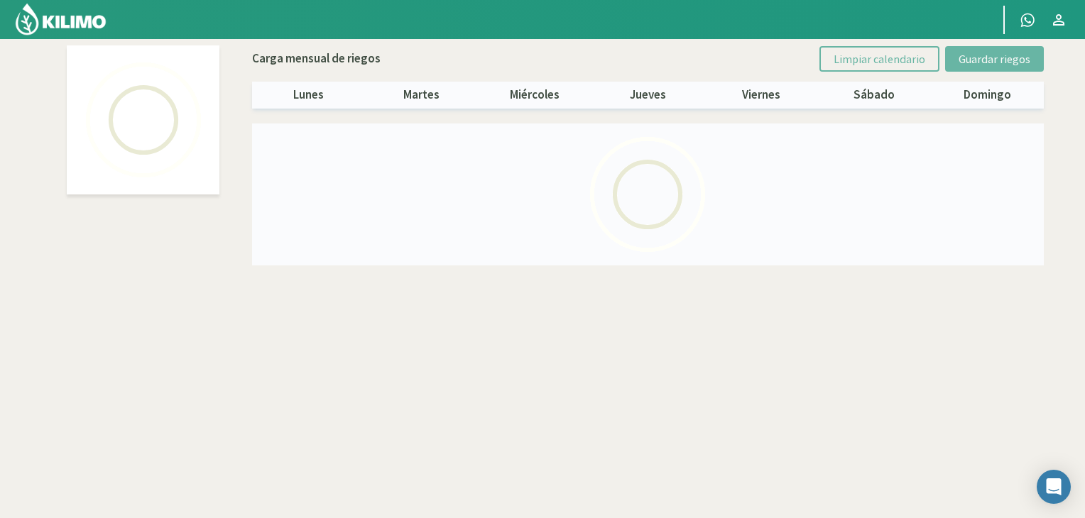
select select "2: Object"
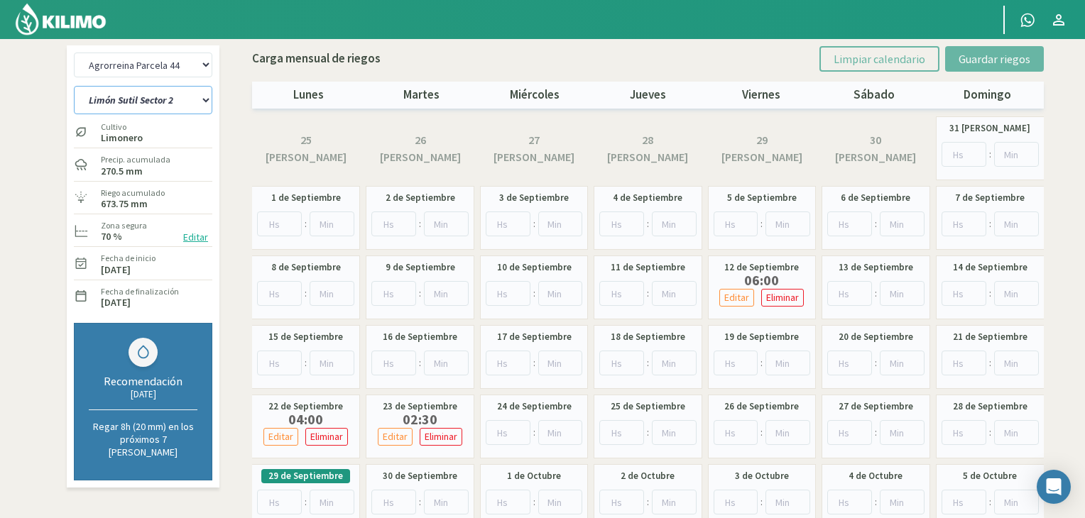
click at [208, 108] on select "Limón Sutil Sector 2 Naranja Fukumoto" at bounding box center [143, 100] width 138 height 28
click at [149, 90] on select "Limón Sutil Sector 2 Naranja Fukumoto" at bounding box center [143, 100] width 138 height 28
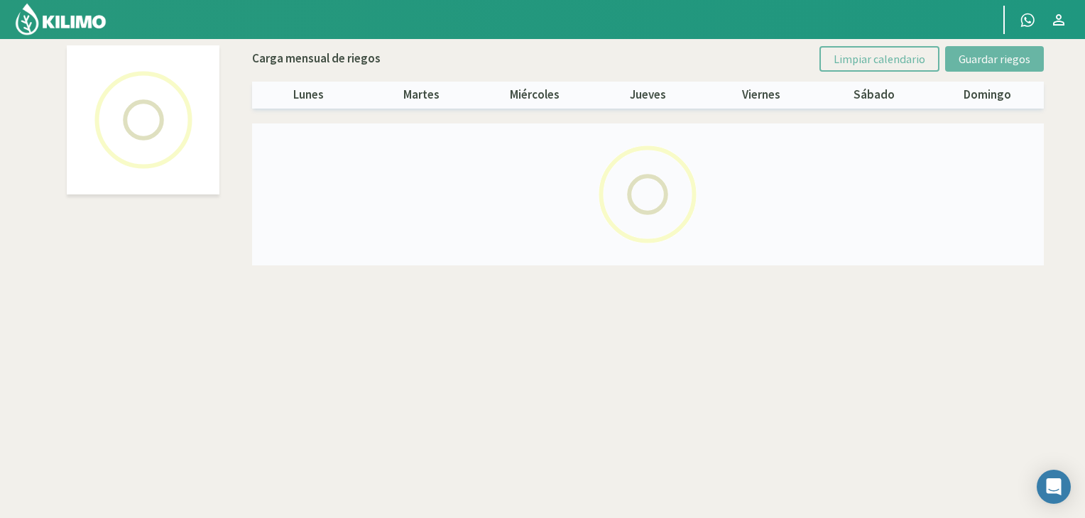
select select "2: Object"
select select "1: Object"
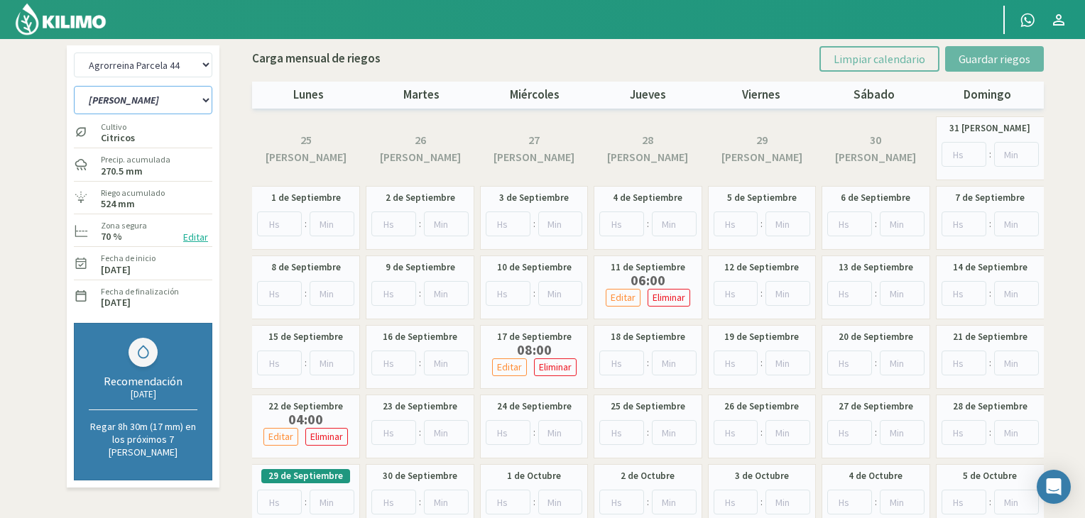
click at [202, 98] on select "Limón Sutil Sector 2 Naranja Fukumoto" at bounding box center [143, 100] width 138 height 28
click at [206, 70] on select "Agrorreina Parcela 27 Agrorreina Parcela 42 [GEOGRAPHIC_DATA] 44 Agrorreina Par…" at bounding box center [143, 65] width 138 height 25
click at [202, 70] on select "Agrorreina Parcela 27 Agrorreina Parcela 42 [GEOGRAPHIC_DATA] 44 Agrorreina Par…" at bounding box center [143, 65] width 138 height 25
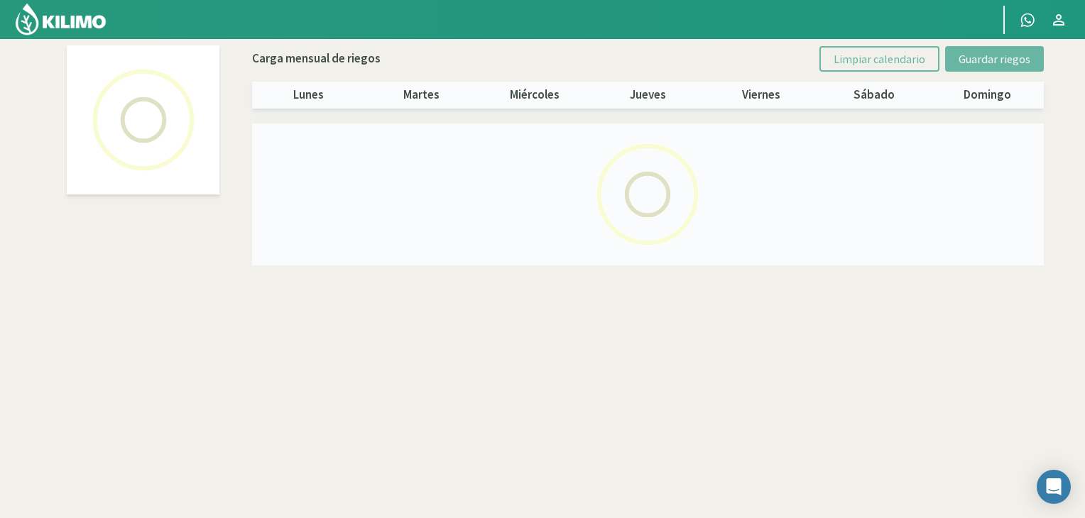
select select "1: Object"
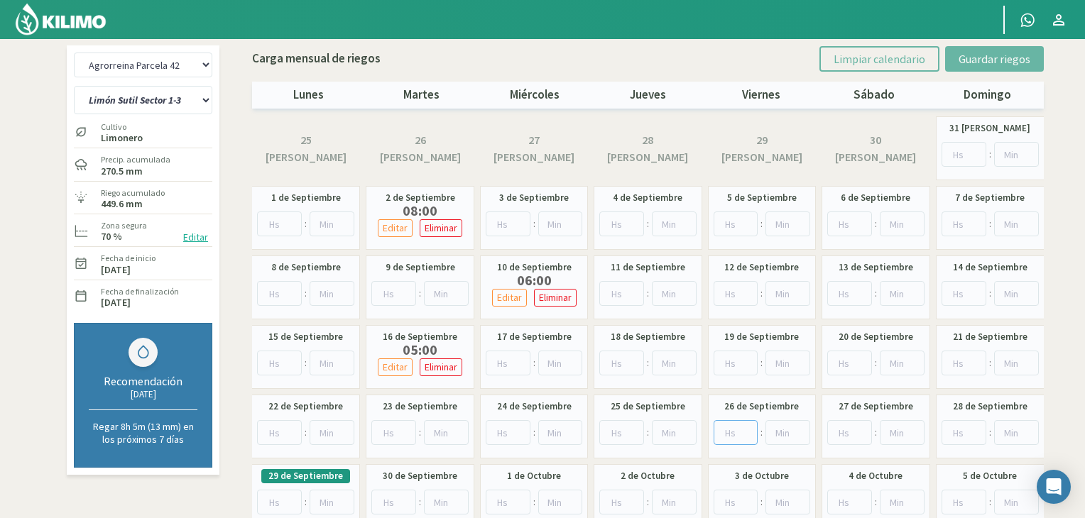
click at [727, 430] on input "number" at bounding box center [736, 432] width 45 height 25
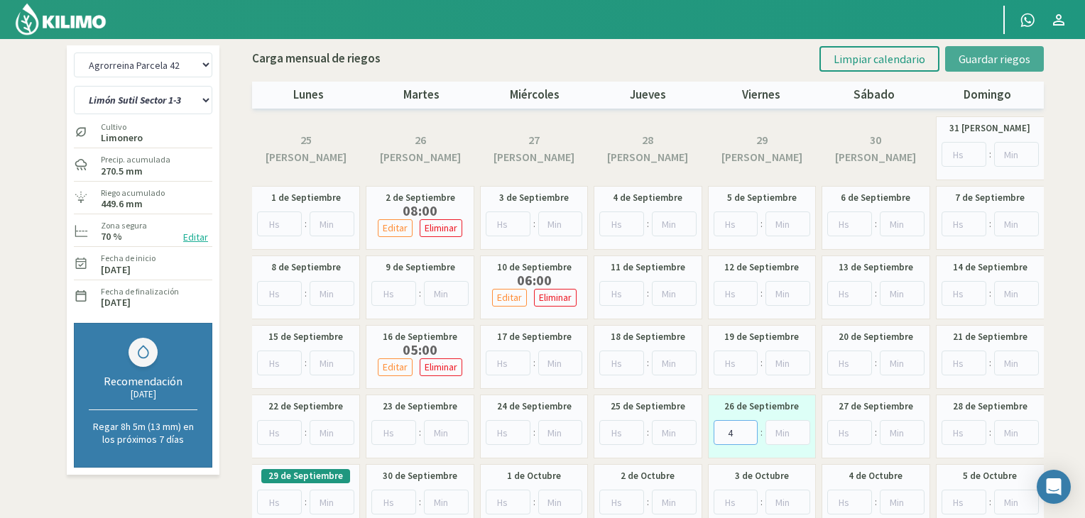
type input "4"
click at [991, 56] on span "Guardar riegos" at bounding box center [995, 59] width 72 height 14
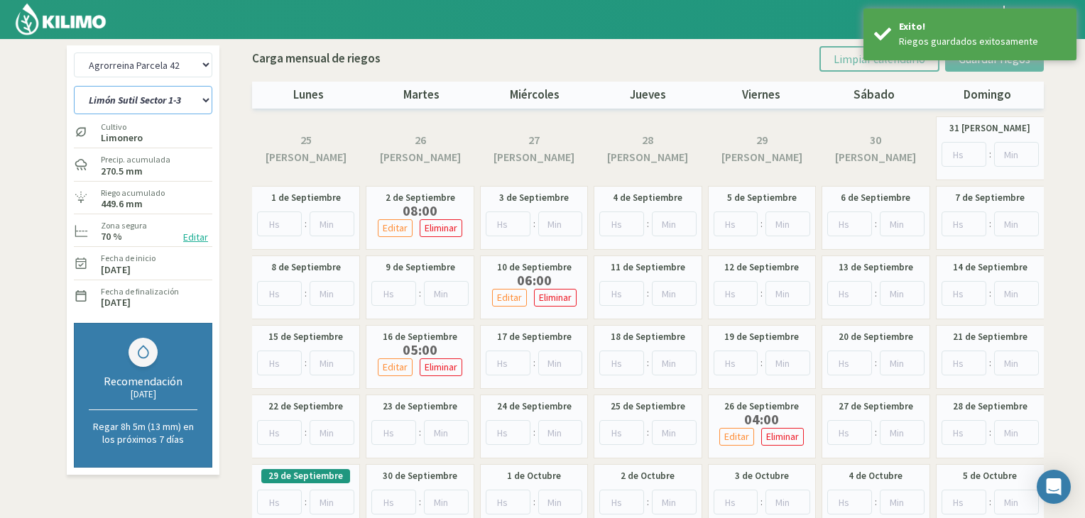
click at [200, 98] on select "[PERSON_NAME] Sutil Sector 1-3 [GEOGRAPHIC_DATA][PERSON_NAME] [GEOGRAPHIC_DATA]…" at bounding box center [143, 100] width 138 height 28
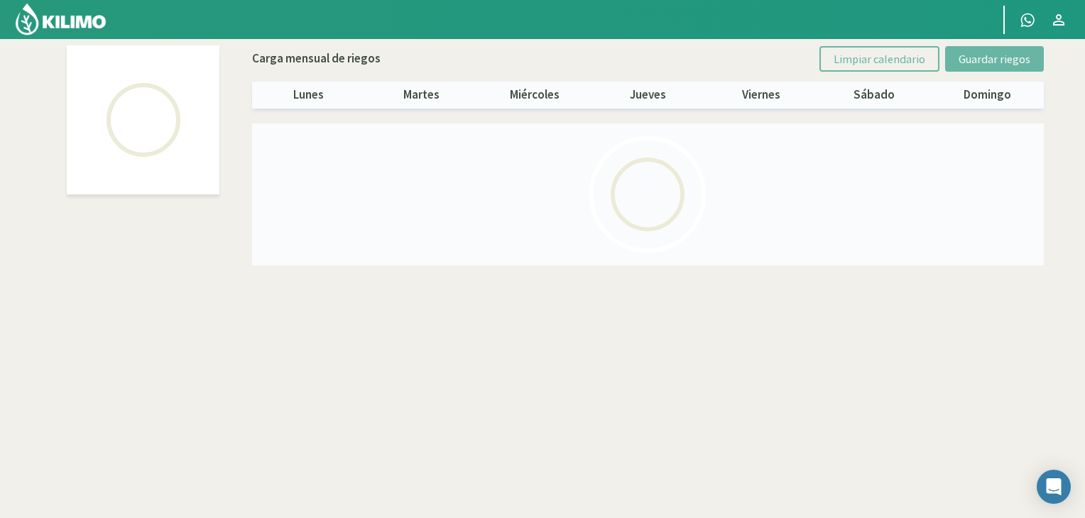
select select "1: Object"
select select "5: Object"
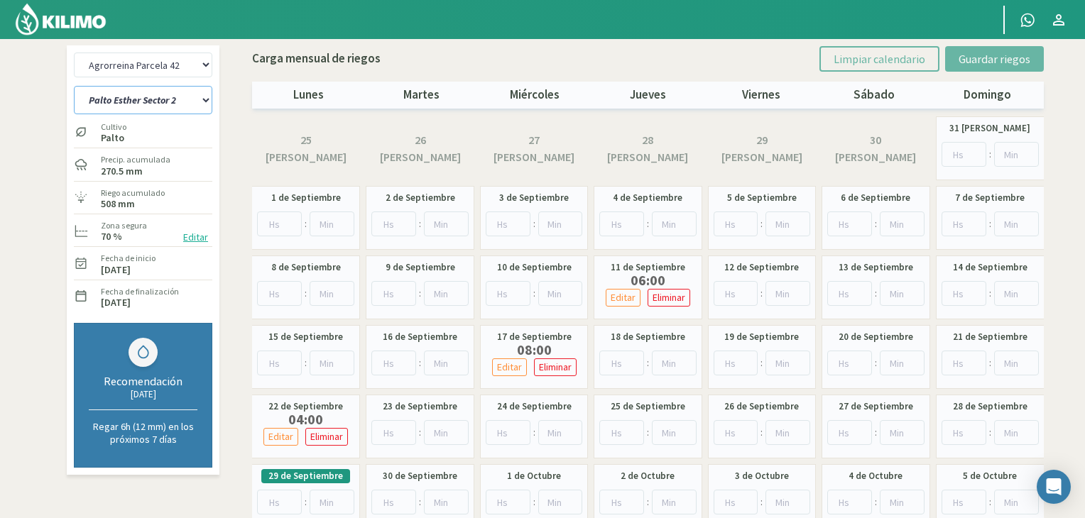
click at [210, 106] on select "[PERSON_NAME] Sutil Sector 1-3 [GEOGRAPHIC_DATA][PERSON_NAME] [GEOGRAPHIC_DATA]…" at bounding box center [143, 100] width 138 height 28
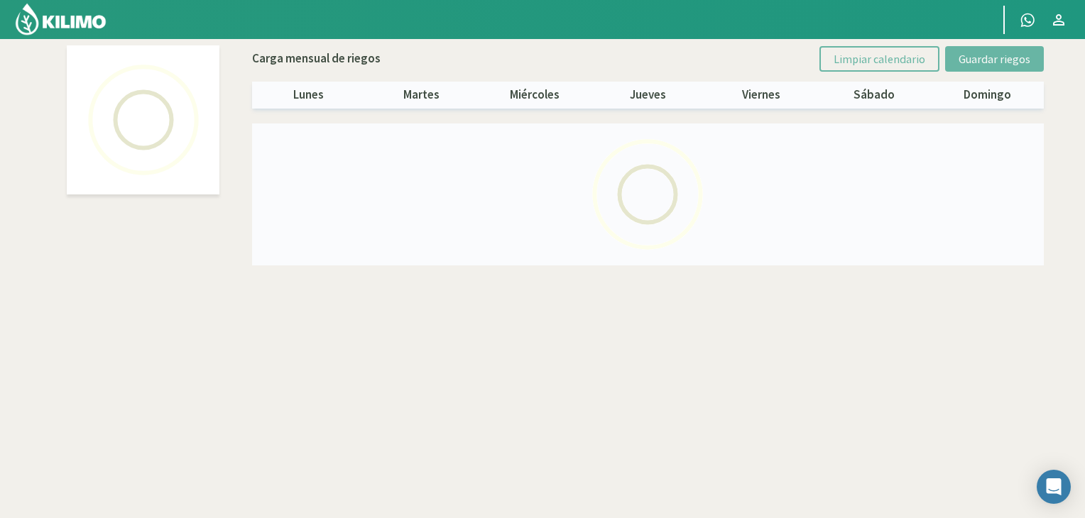
select select "1: Object"
select select "6: Object"
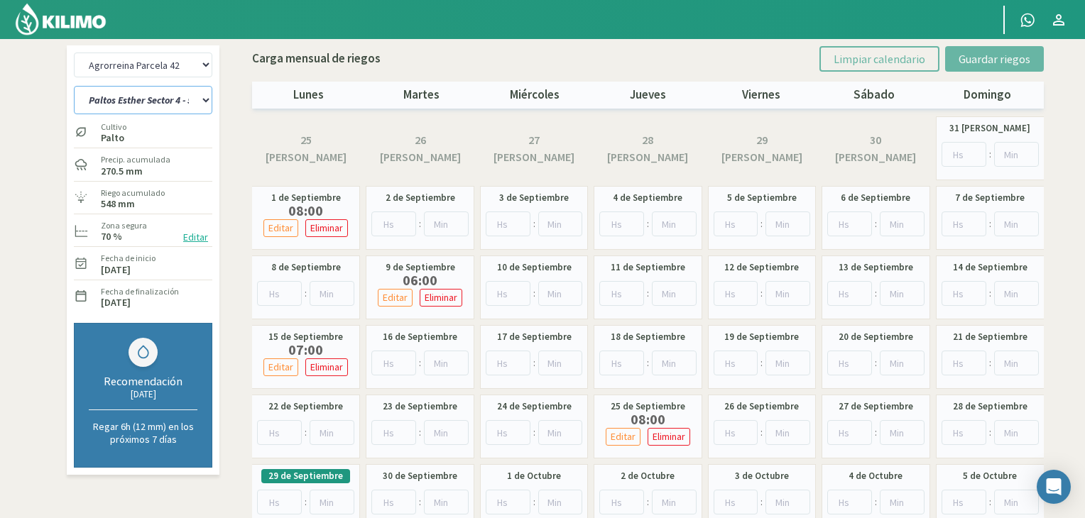
click at [195, 101] on select "[PERSON_NAME] Sutil Sector 1-3 [GEOGRAPHIC_DATA][PERSON_NAME] [GEOGRAPHIC_DATA]…" at bounding box center [143, 100] width 138 height 28
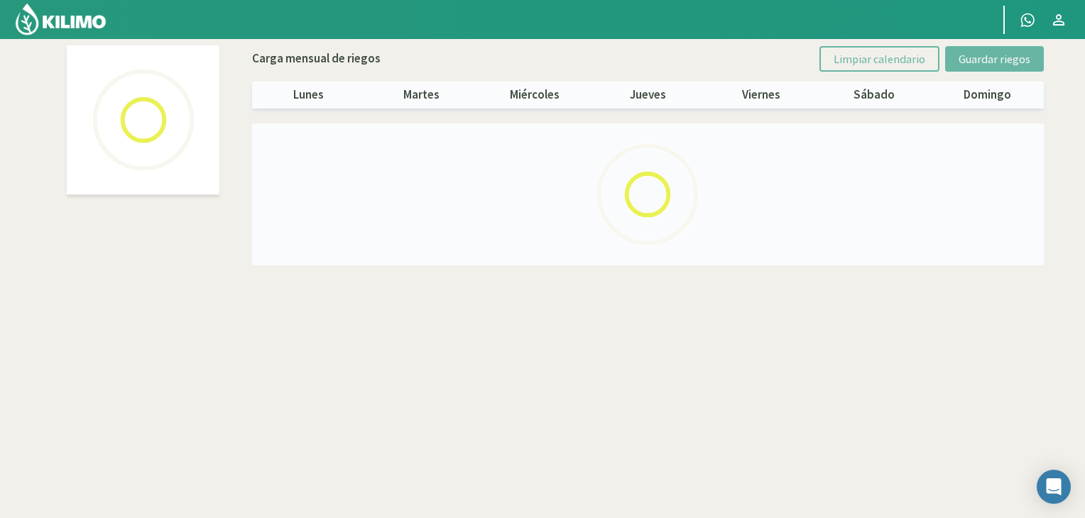
select select "1: Object"
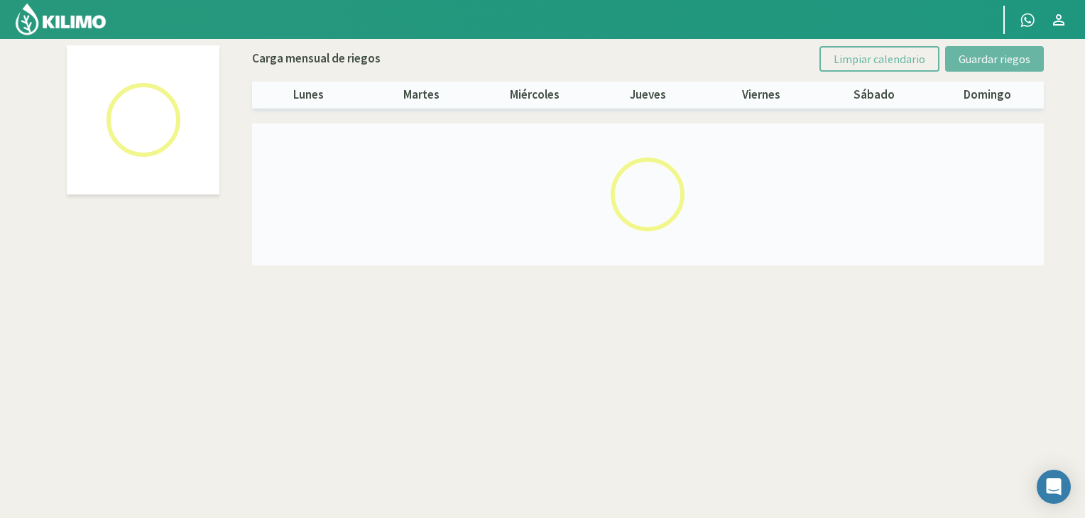
select select "4: Object"
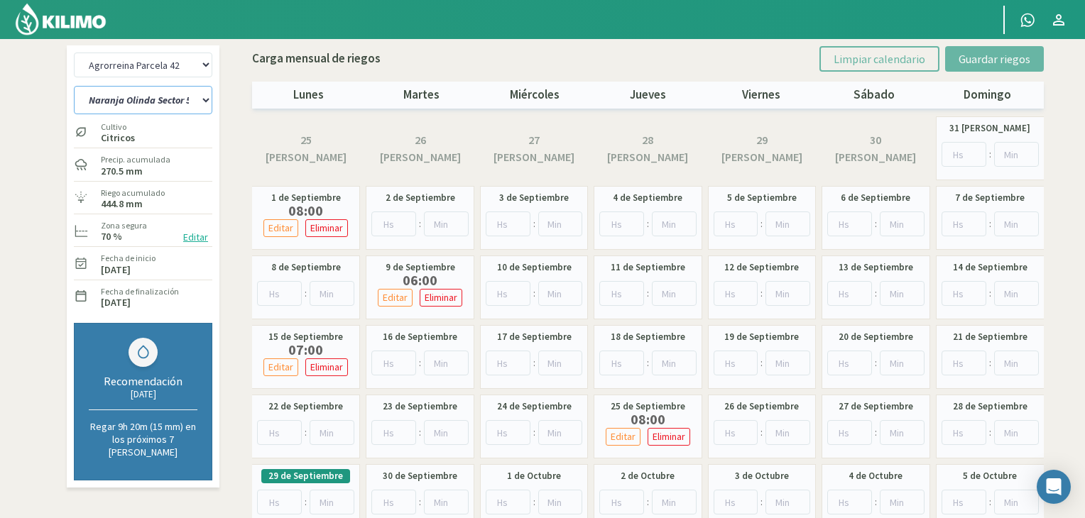
click at [175, 112] on select "[PERSON_NAME] Sutil Sector 1-3 [GEOGRAPHIC_DATA][PERSON_NAME] [GEOGRAPHIC_DATA]…" at bounding box center [143, 100] width 138 height 28
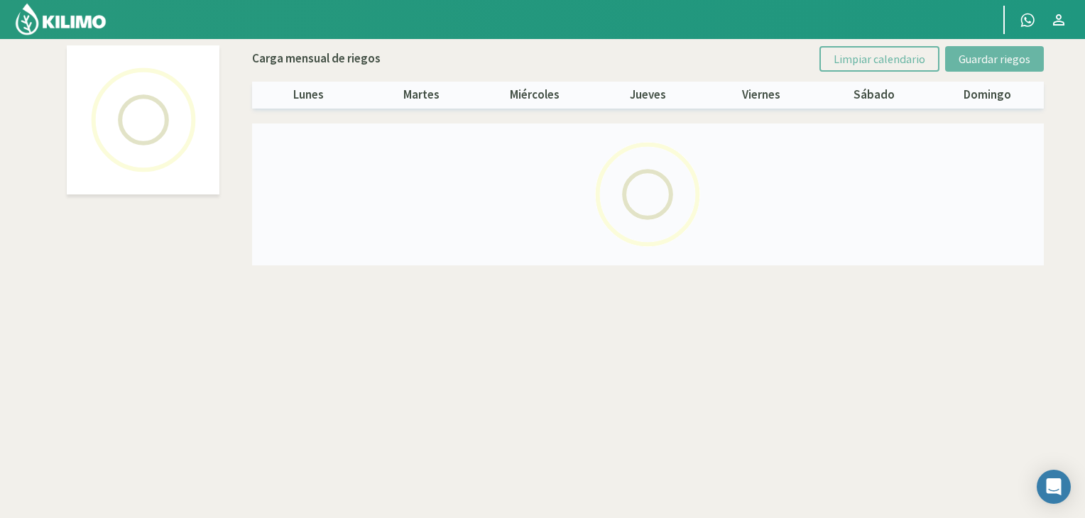
select select "1: Object"
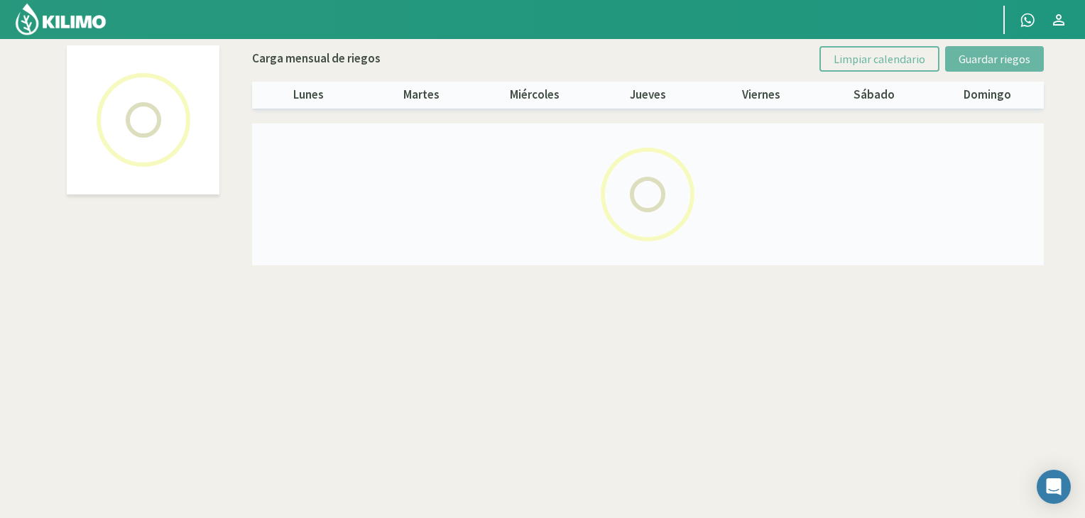
select select "1: Object"
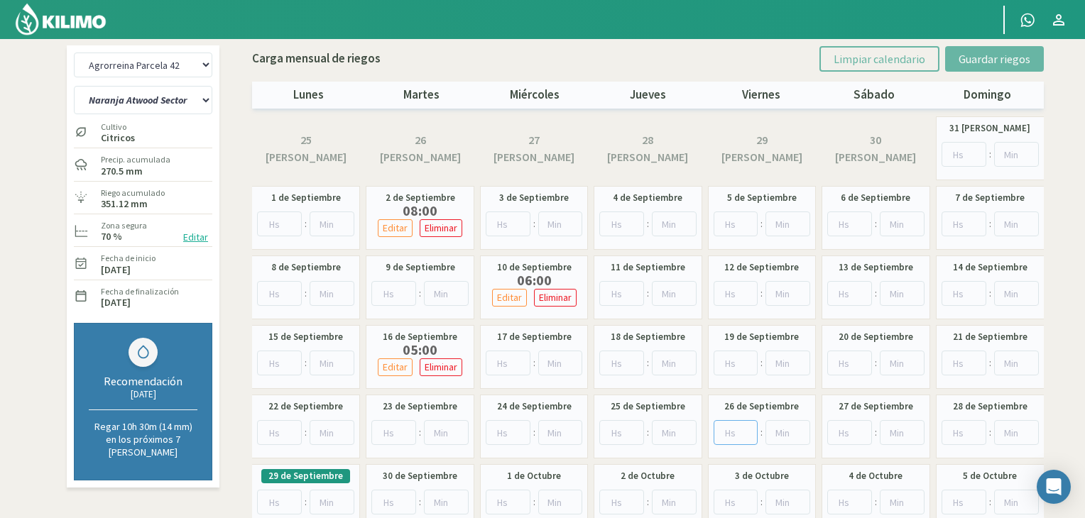
click at [732, 430] on input "number" at bounding box center [736, 432] width 45 height 25
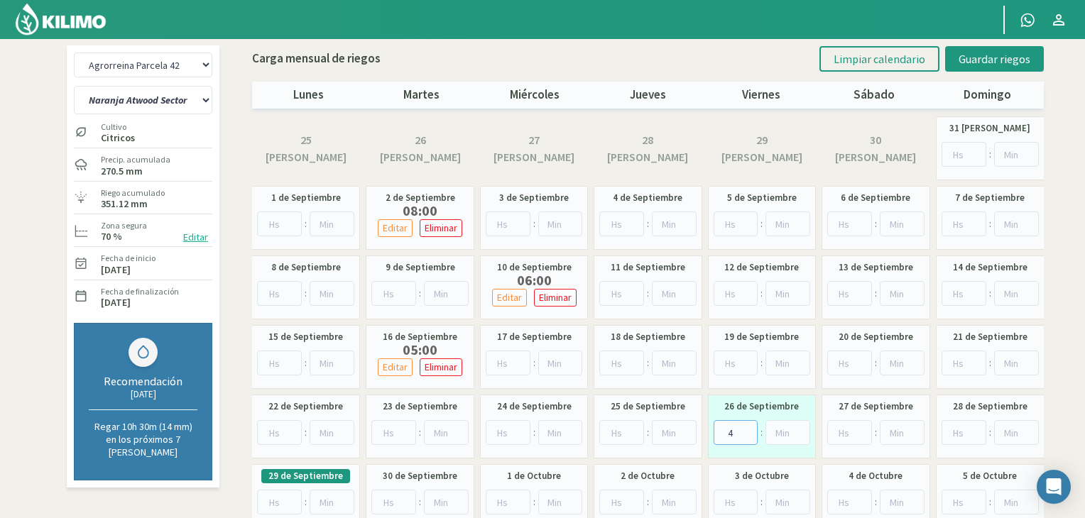
type input "4"
click at [824, 413] on div "27 de Septiembre :" at bounding box center [876, 427] width 108 height 64
click at [975, 56] on span "Guardar riegos" at bounding box center [995, 59] width 72 height 14
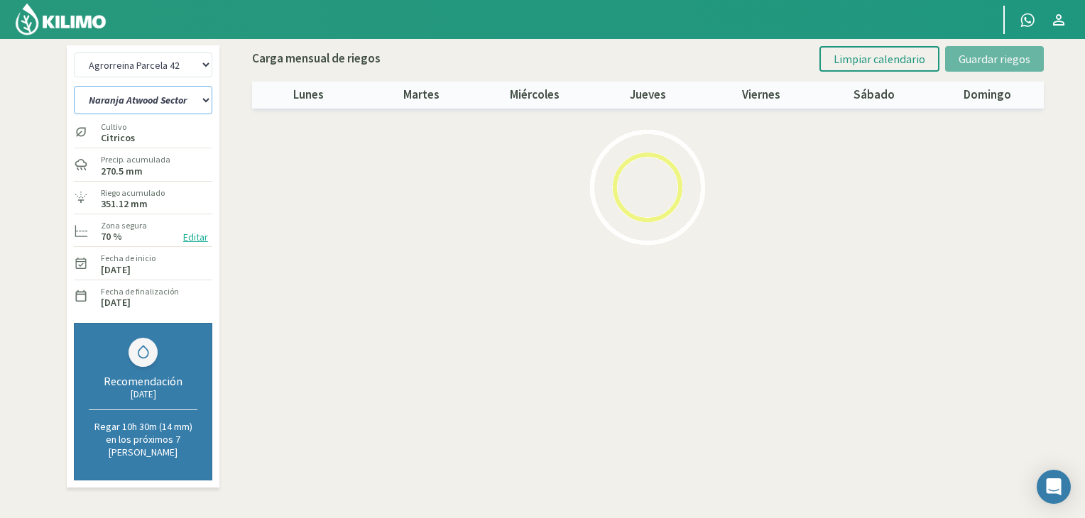
click at [206, 99] on select "[PERSON_NAME] Sutil Sector 1-3 [GEOGRAPHIC_DATA][PERSON_NAME] [GEOGRAPHIC_DATA]…" at bounding box center [143, 100] width 138 height 28
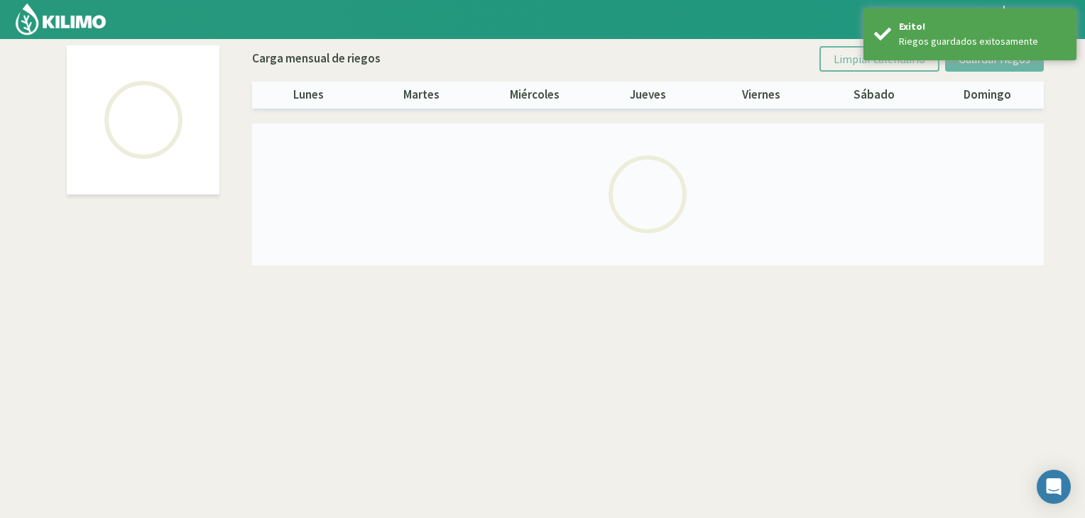
select select "1: Object"
select select "2: Object"
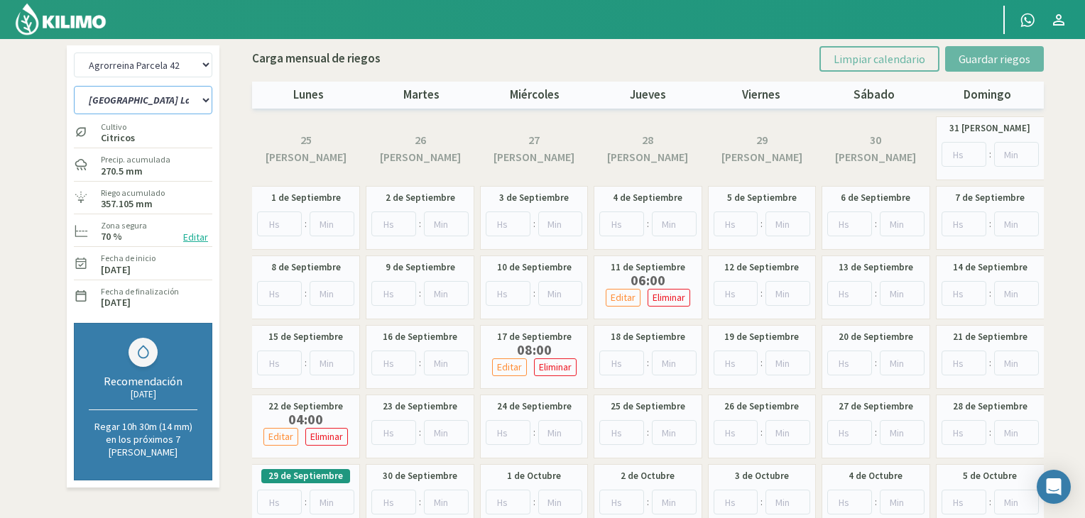
drag, startPoint x: 199, startPoint y: 96, endPoint x: 207, endPoint y: 96, distance: 8.5
click at [199, 96] on select "[PERSON_NAME] Sutil Sector 1-3 [GEOGRAPHIC_DATA][PERSON_NAME] [GEOGRAPHIC_DATA]…" at bounding box center [143, 100] width 138 height 28
click at [74, 86] on select "[PERSON_NAME] Sutil Sector 1-3 [GEOGRAPHIC_DATA][PERSON_NAME] [GEOGRAPHIC_DATA]…" at bounding box center [143, 100] width 138 height 28
drag, startPoint x: 159, startPoint y: 97, endPoint x: 165, endPoint y: 102, distance: 7.5
click at [159, 97] on select "[PERSON_NAME] Sutil Sector 1-3 [GEOGRAPHIC_DATA][PERSON_NAME] [GEOGRAPHIC_DATA]…" at bounding box center [143, 100] width 138 height 28
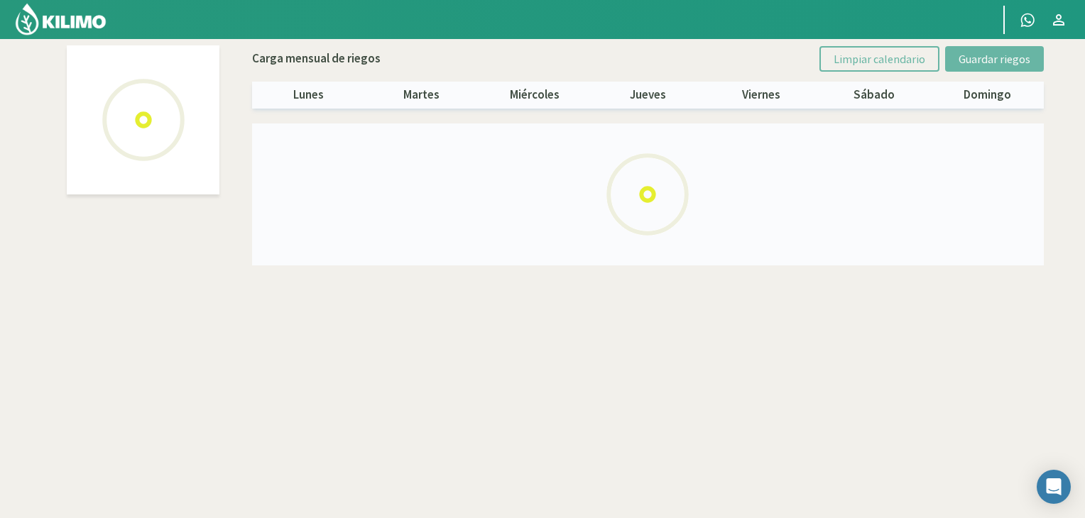
select select "1: Object"
select select "3: Object"
